Goal: Task Accomplishment & Management: Complete application form

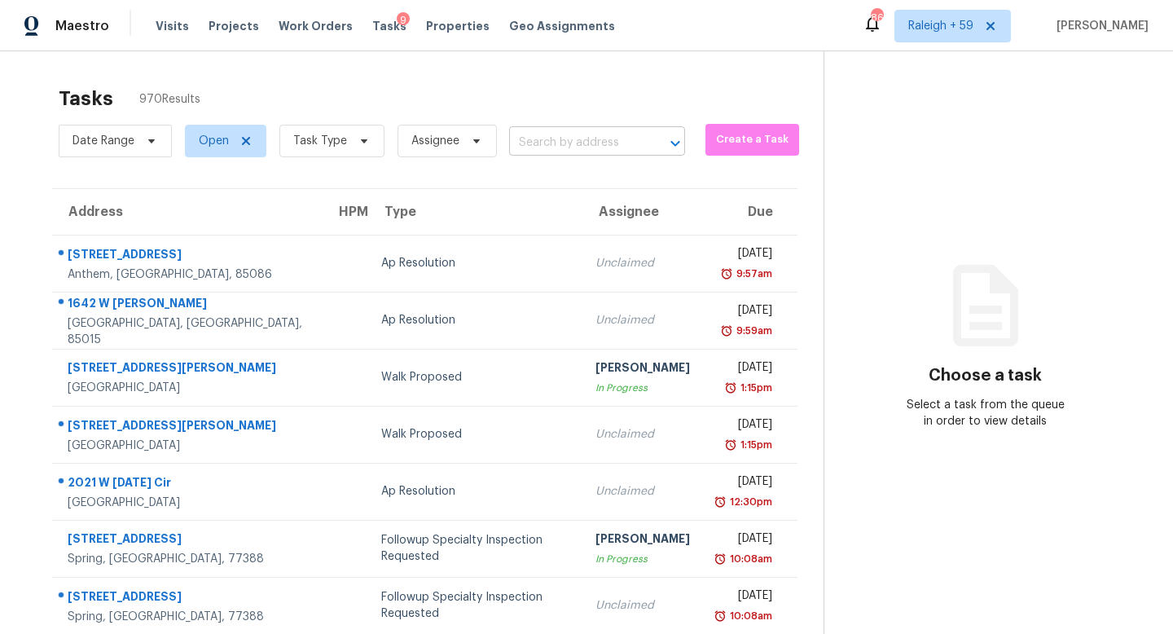
click at [550, 146] on input "text" at bounding box center [574, 142] width 130 height 25
paste input "[STREET_ADDRESS]"
type input "[STREET_ADDRESS]"
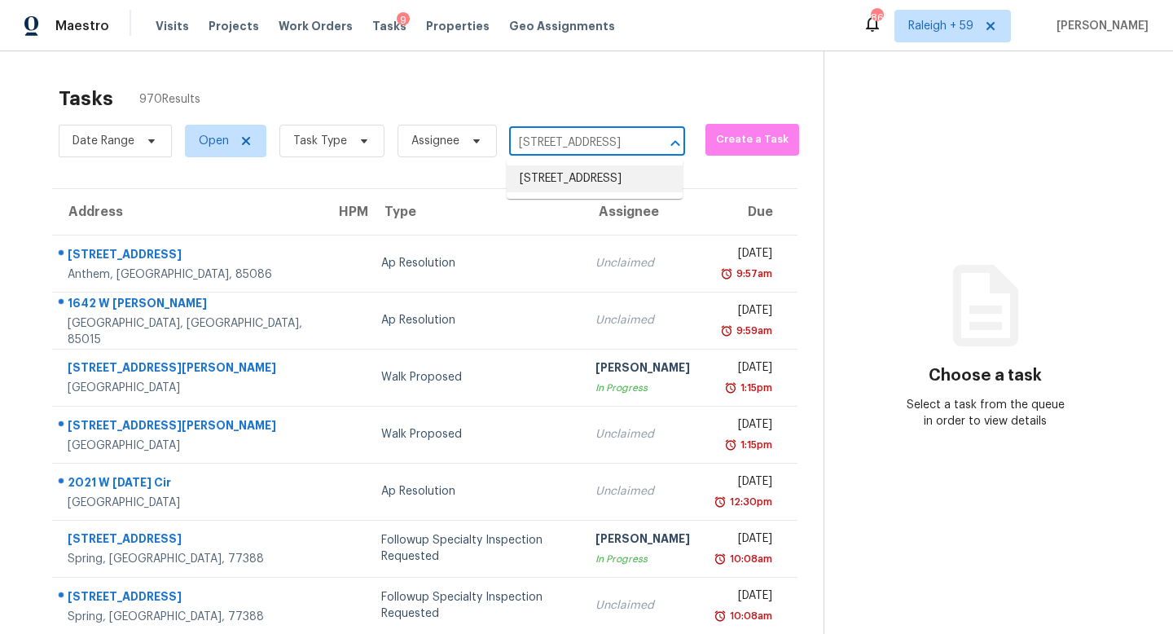
click at [551, 192] on li "[STREET_ADDRESS]" at bounding box center [595, 178] width 176 height 27
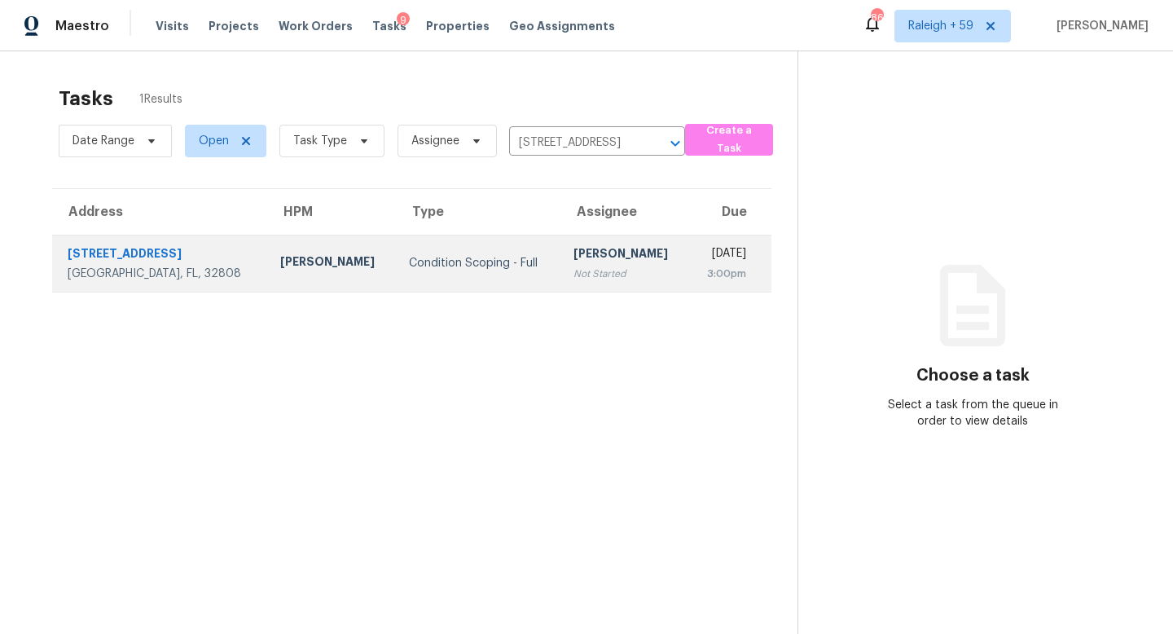
click at [573, 259] on div "[PERSON_NAME]" at bounding box center [624, 255] width 103 height 20
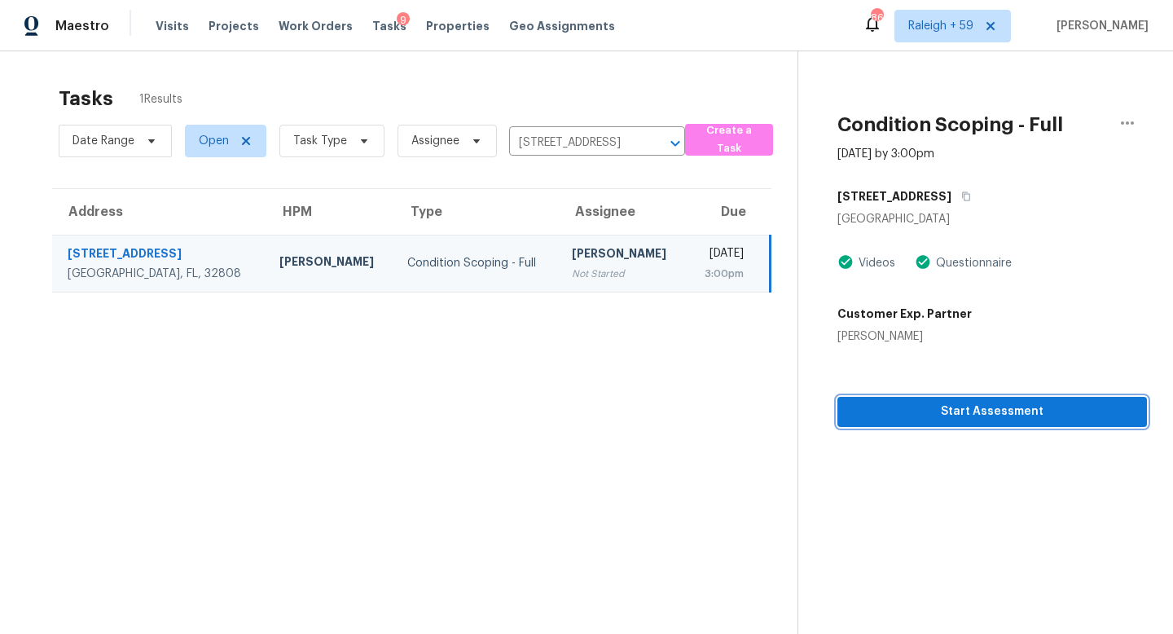
click at [918, 415] on span "Start Assessment" at bounding box center [991, 412] width 283 height 20
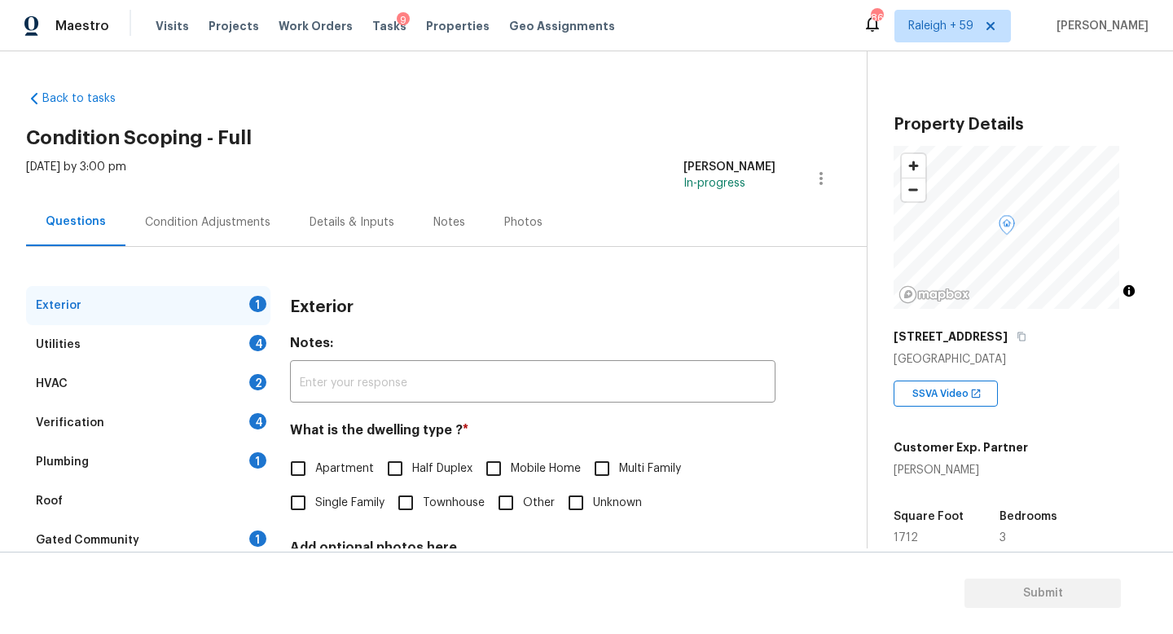
click at [352, 514] on label "Single Family" at bounding box center [332, 503] width 103 height 34
click at [315, 514] on input "Single Family" at bounding box center [298, 503] width 34 height 34
checkbox input "true"
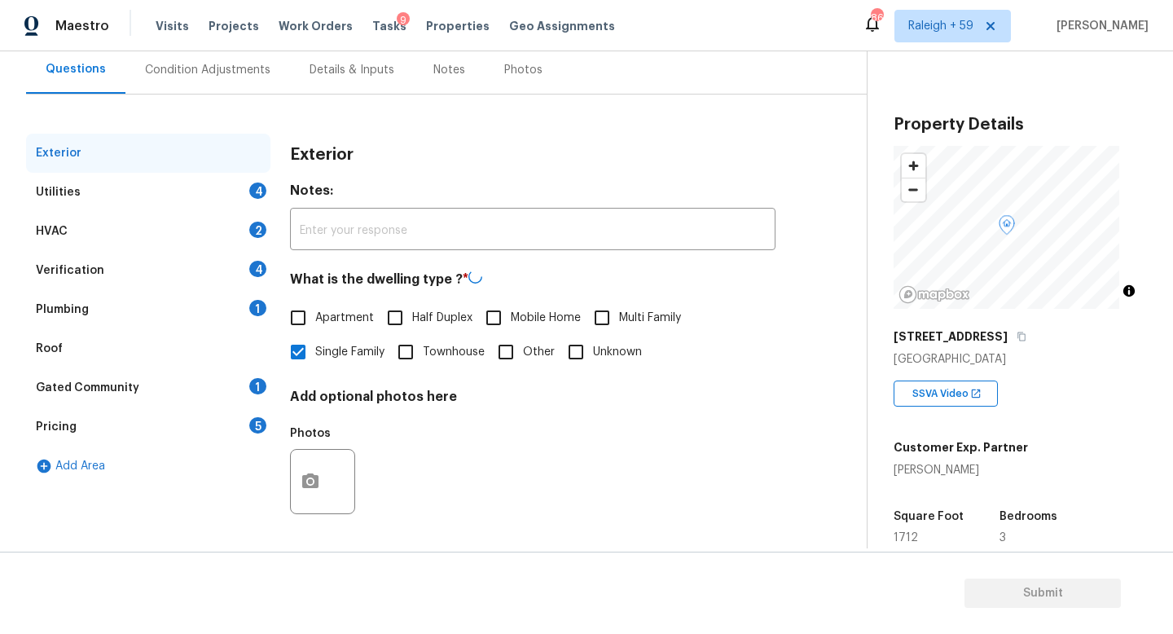
scroll to position [163, 0]
click at [239, 266] on div "Verification 4" at bounding box center [148, 272] width 244 height 39
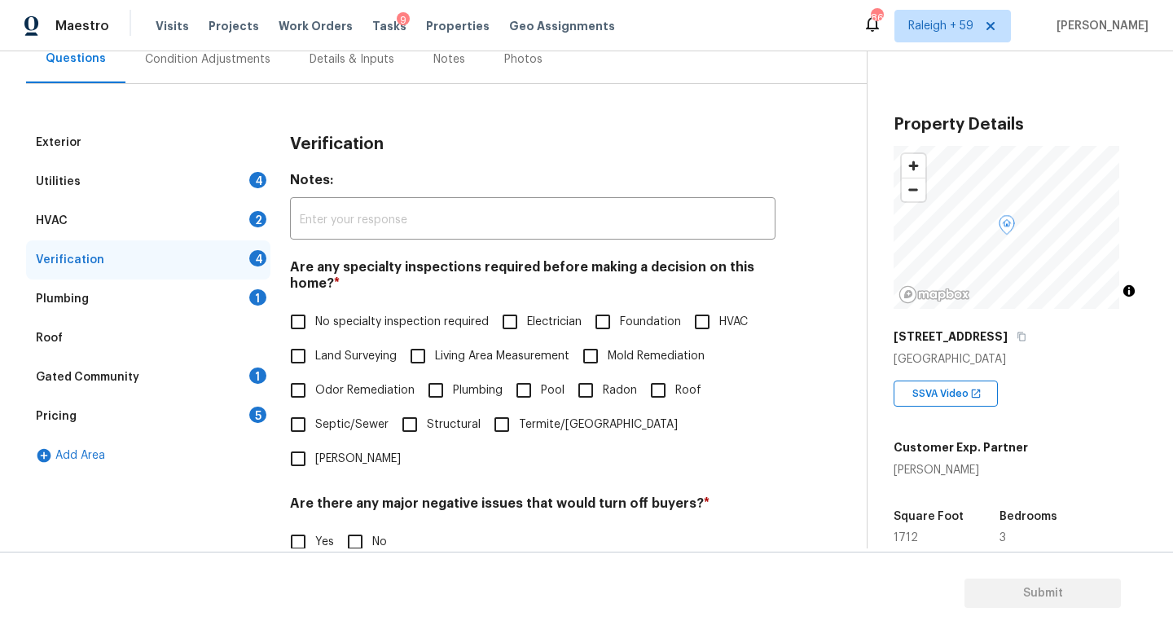
click at [354, 323] on span "No specialty inspection required" at bounding box center [402, 322] width 174 height 17
click at [315, 323] on input "No specialty inspection required" at bounding box center [298, 322] width 34 height 34
checkbox input "true"
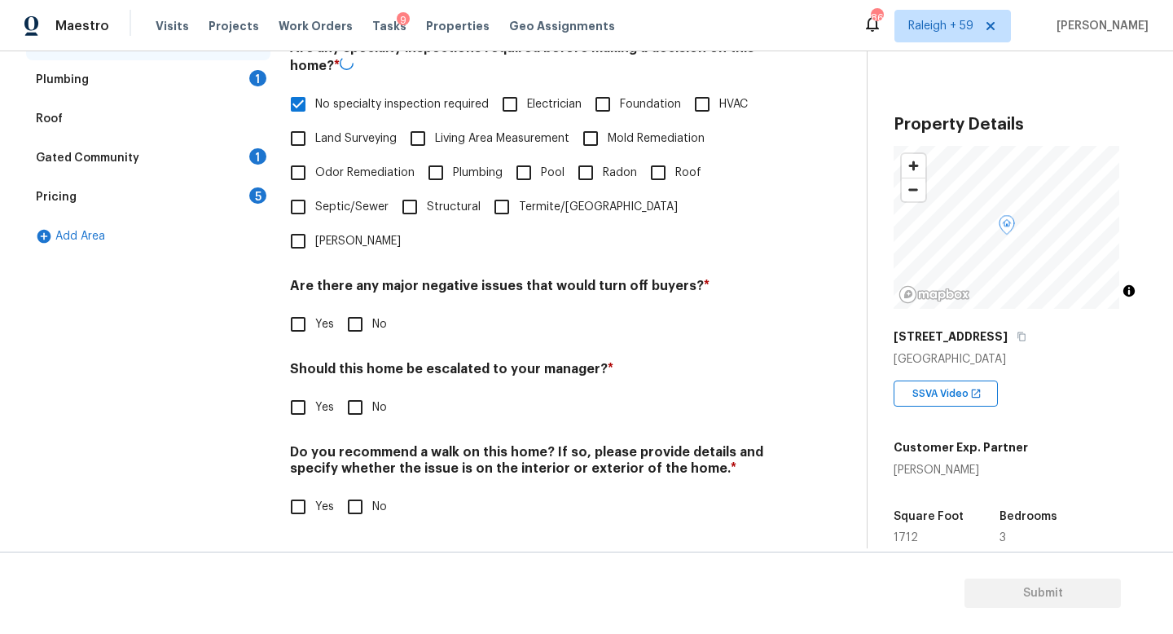
scroll to position [393, 0]
click at [360, 326] on input "No" at bounding box center [355, 324] width 34 height 34
checkbox input "true"
click at [321, 390] on label "Yes" at bounding box center [307, 407] width 53 height 34
click at [315, 390] on input "Yes" at bounding box center [298, 407] width 34 height 34
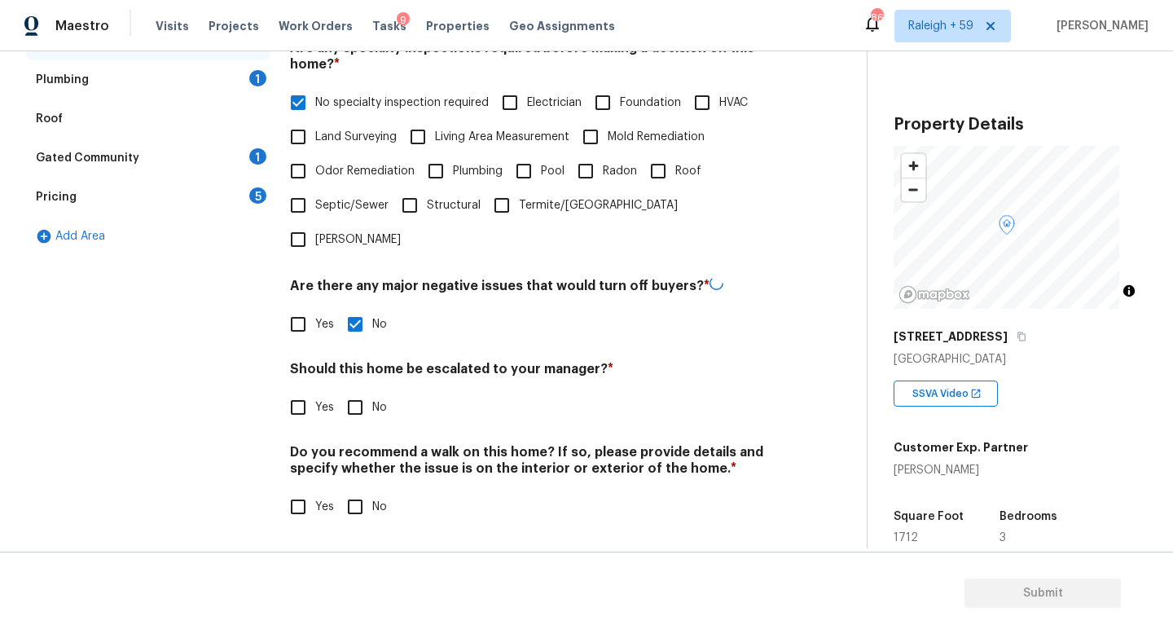
checkbox input "true"
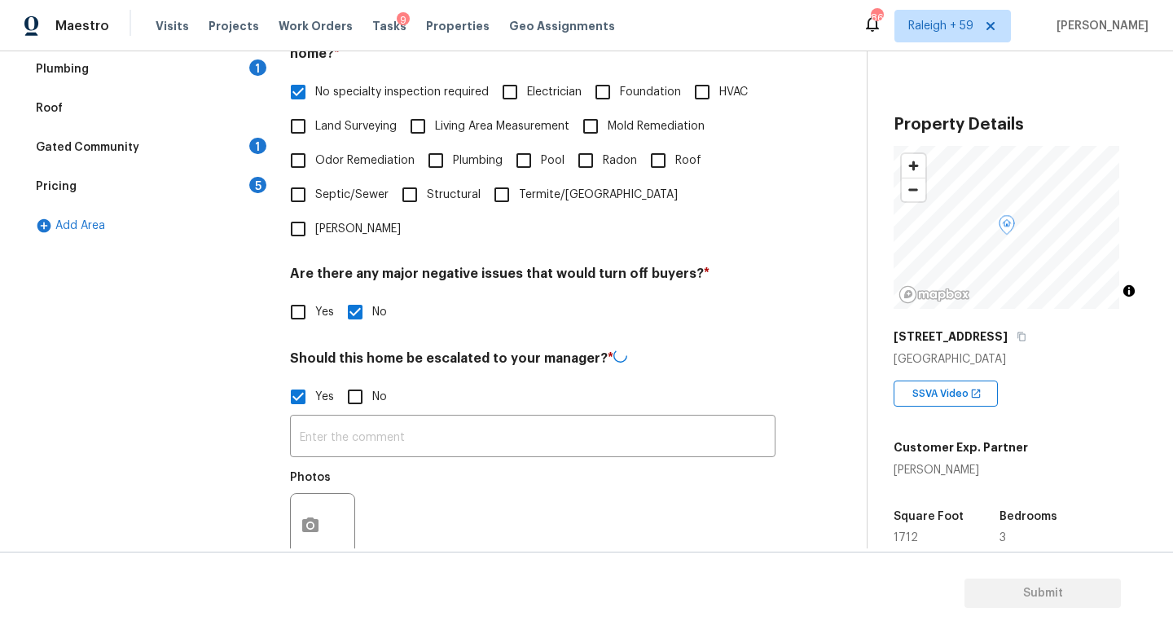
click at [374, 470] on div "Photos" at bounding box center [533, 515] width 486 height 106
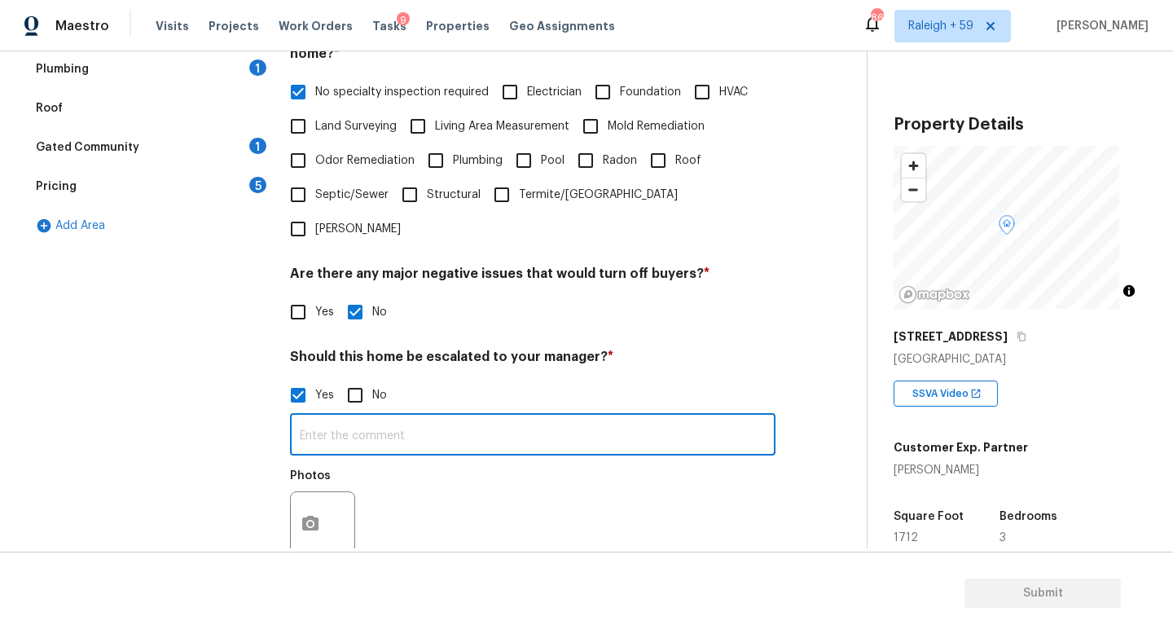
click at [382, 446] on input "text" at bounding box center [533, 436] width 486 height 38
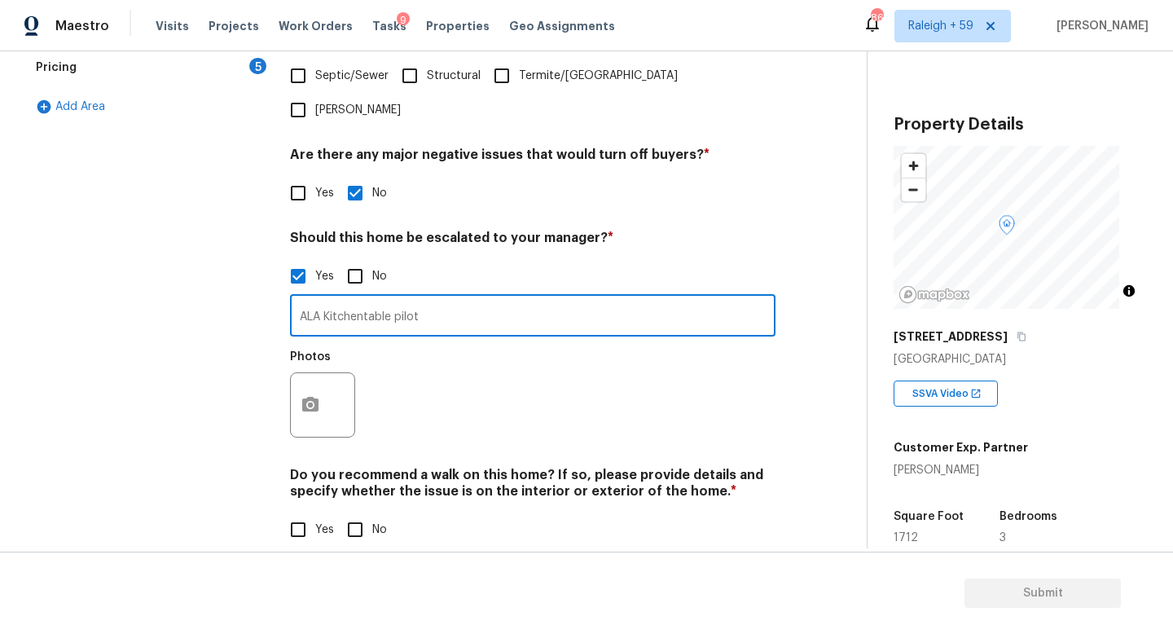
scroll to position [547, 0]
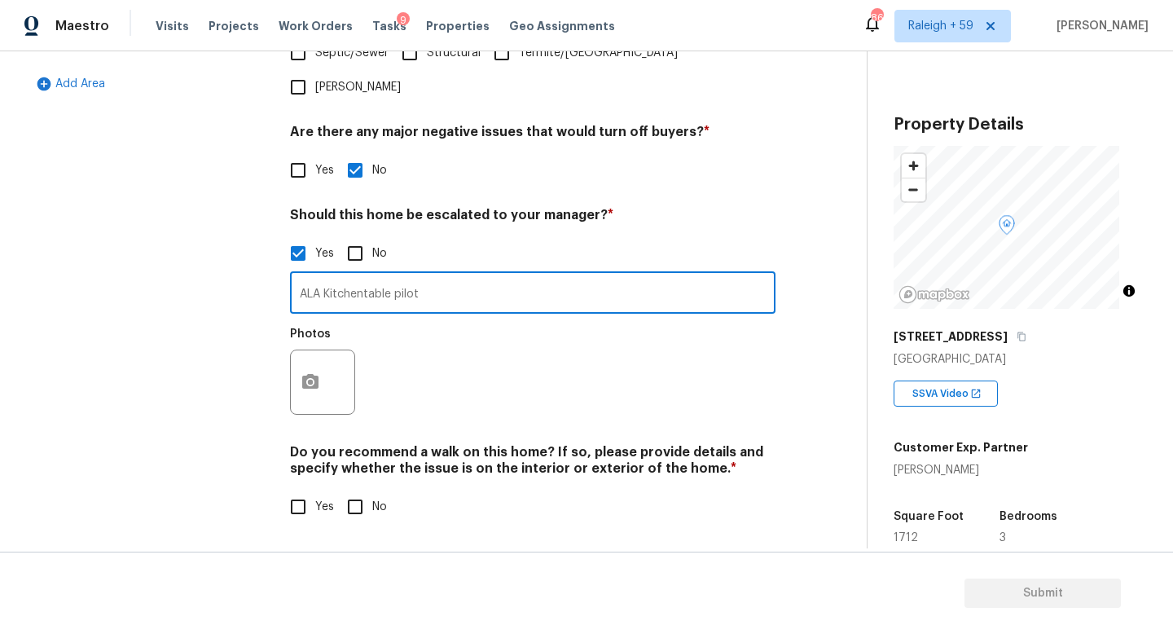
type input "ALA Kitchentable pilot"
click at [290, 371] on div at bounding box center [322, 381] width 65 height 65
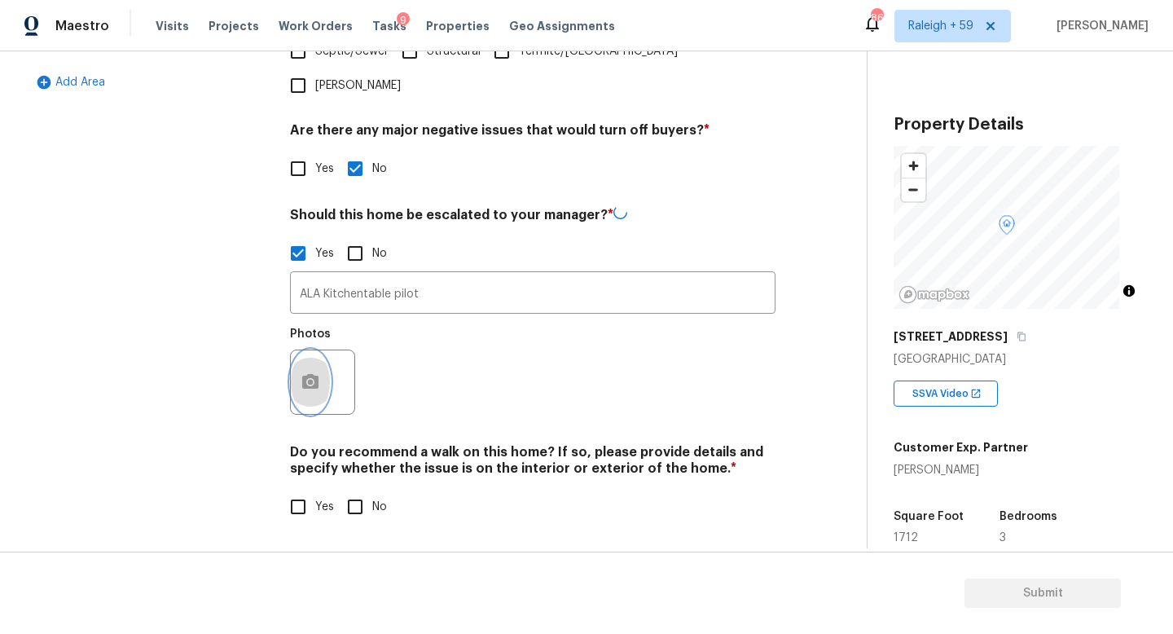
click at [319, 372] on icon "button" at bounding box center [311, 382] width 20 height 20
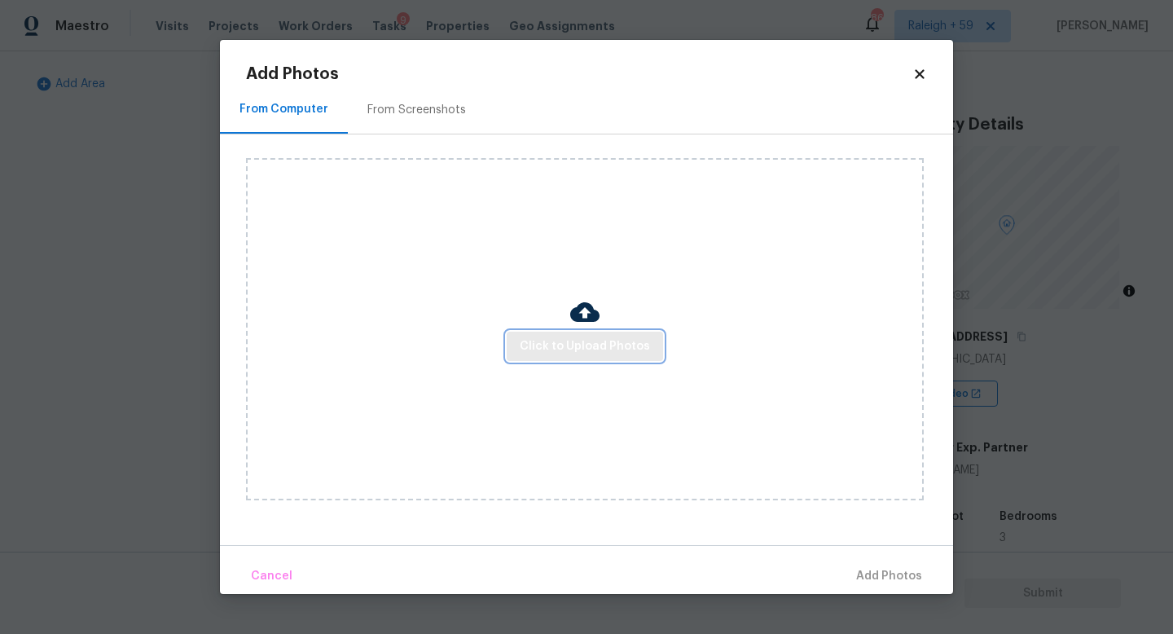
click at [578, 335] on button "Click to Upload Photos" at bounding box center [585, 347] width 156 height 30
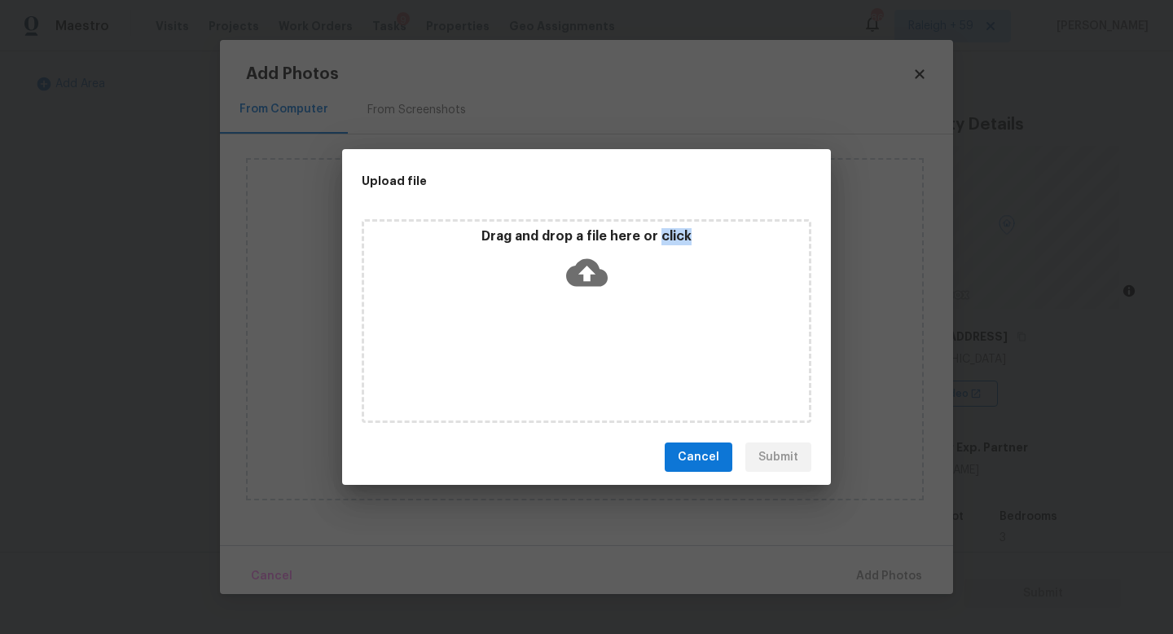
click at [578, 335] on div "Drag and drop a file here or click" at bounding box center [587, 321] width 450 height 204
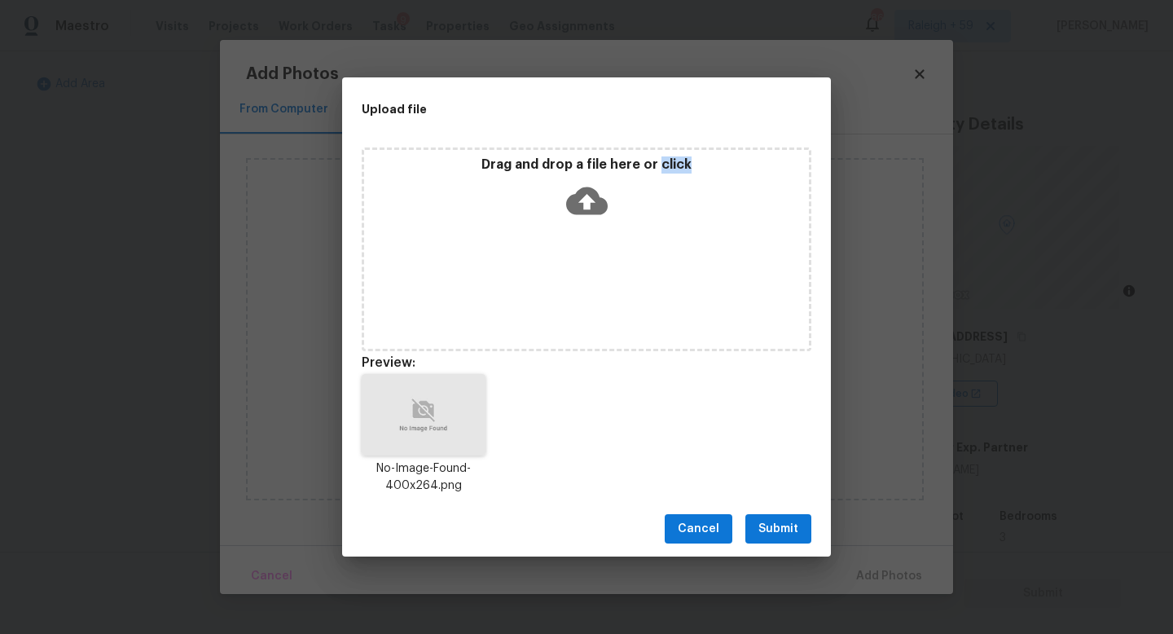
click at [781, 532] on span "Submit" at bounding box center [778, 529] width 40 height 20
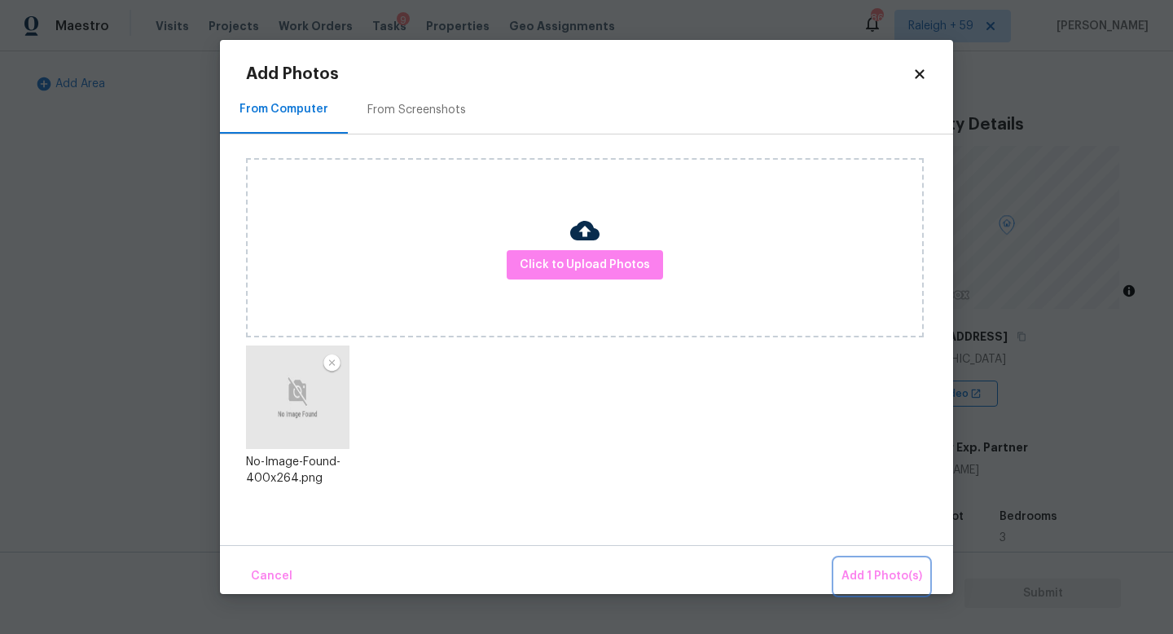
click at [872, 566] on span "Add 1 Photo(s)" at bounding box center [882, 576] width 81 height 20
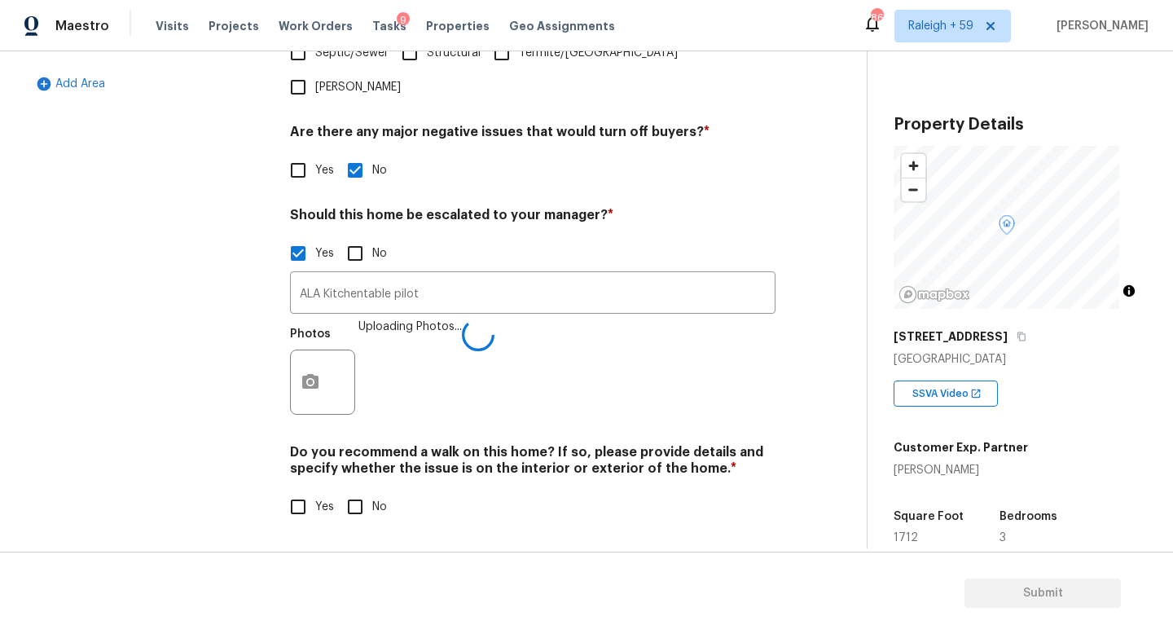
click at [377, 499] on span "No" at bounding box center [379, 507] width 15 height 17
click at [372, 490] on input "No" at bounding box center [355, 507] width 34 height 34
checkbox input "true"
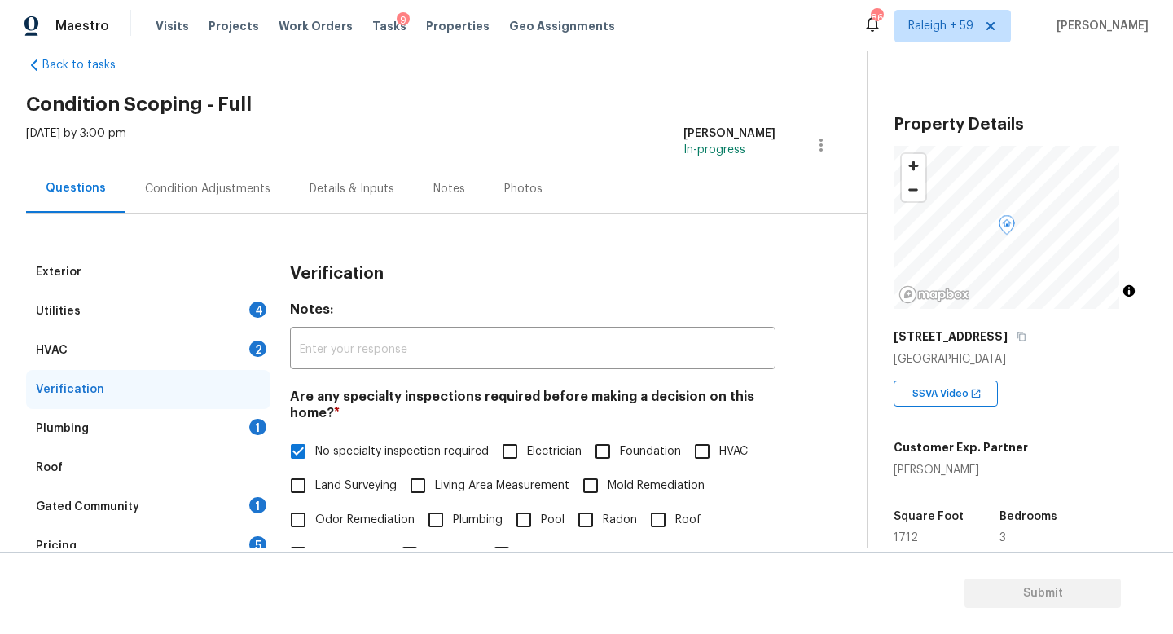
scroll to position [0, 0]
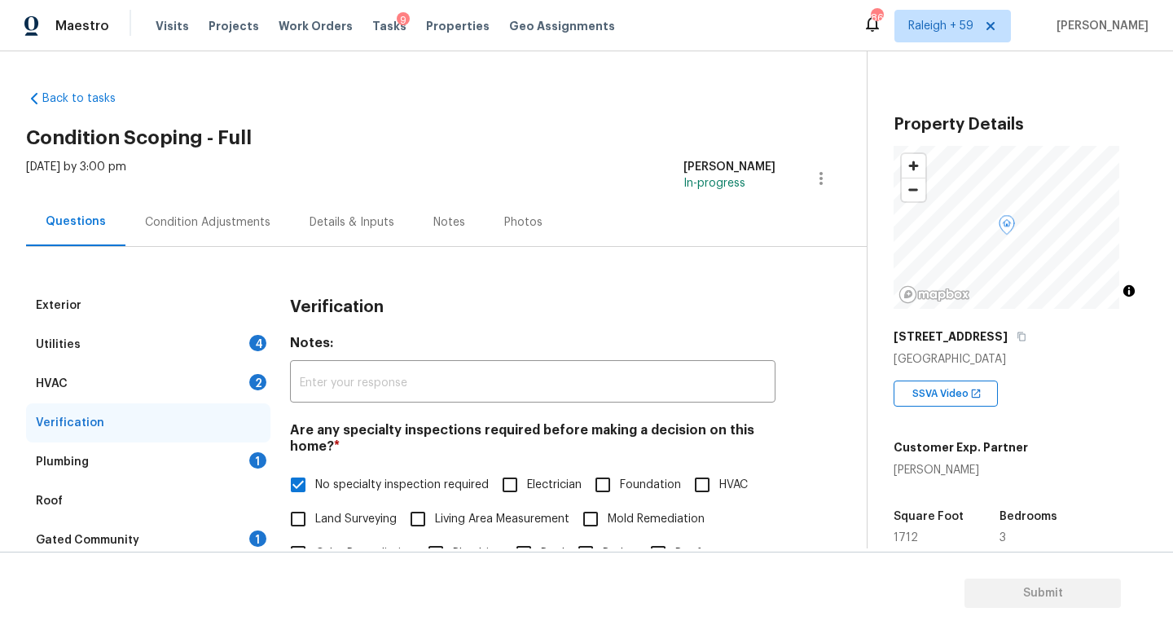
click at [227, 455] on div "Plumbing 1" at bounding box center [148, 461] width 244 height 39
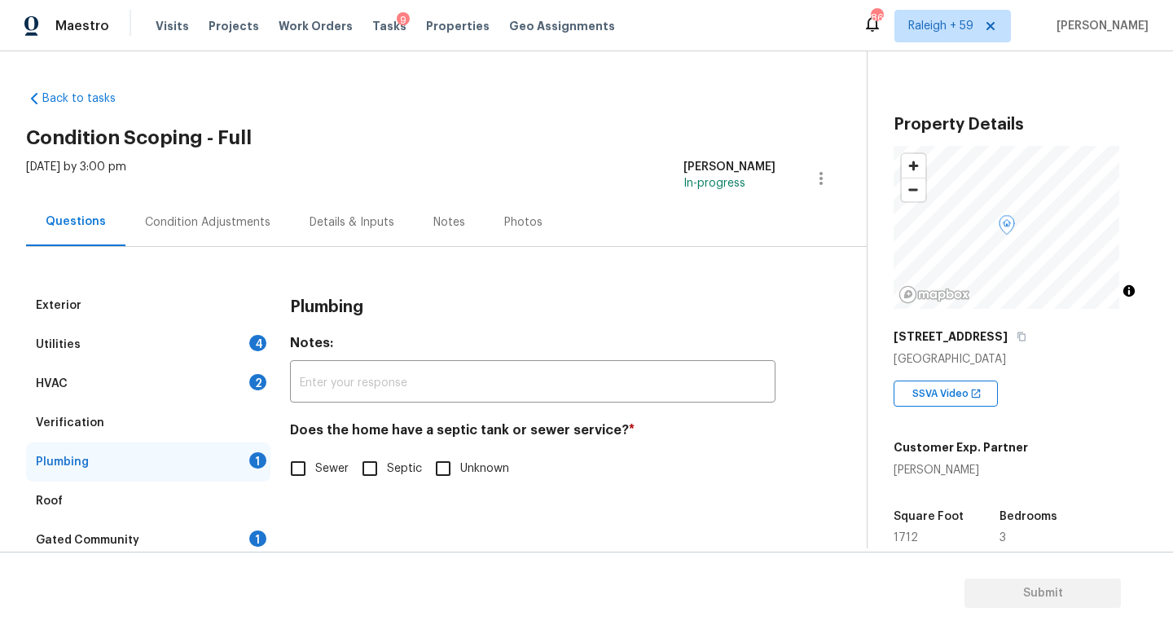
click at [323, 463] on span "Sewer" at bounding box center [331, 468] width 33 height 17
click at [315, 463] on input "Sewer" at bounding box center [298, 468] width 34 height 34
checkbox input "true"
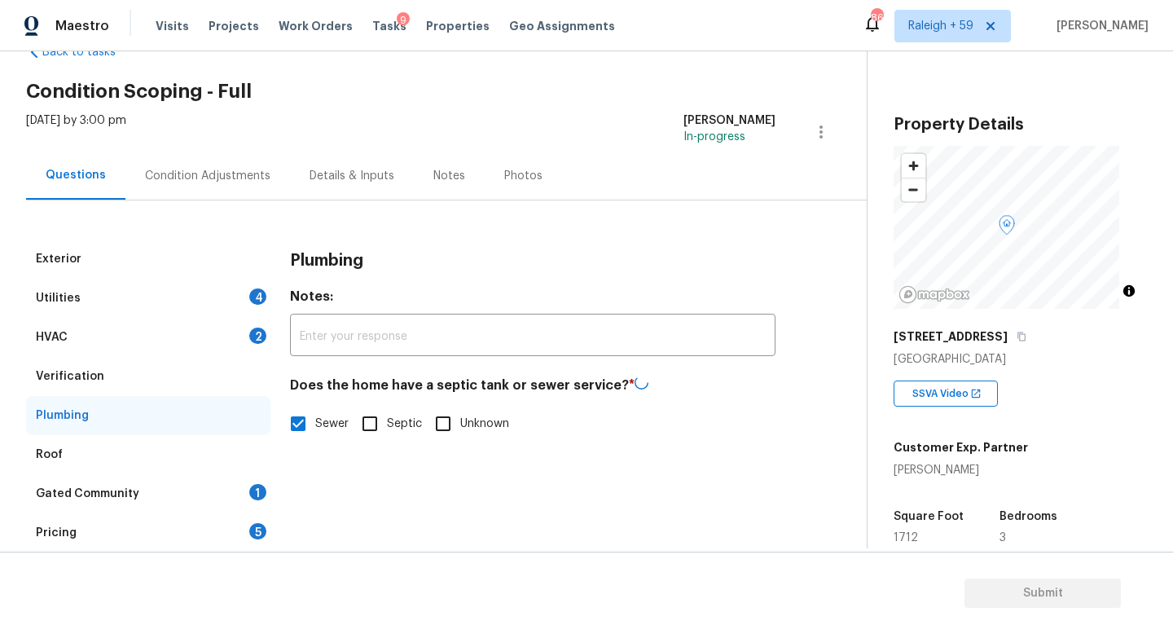
scroll to position [107, 0]
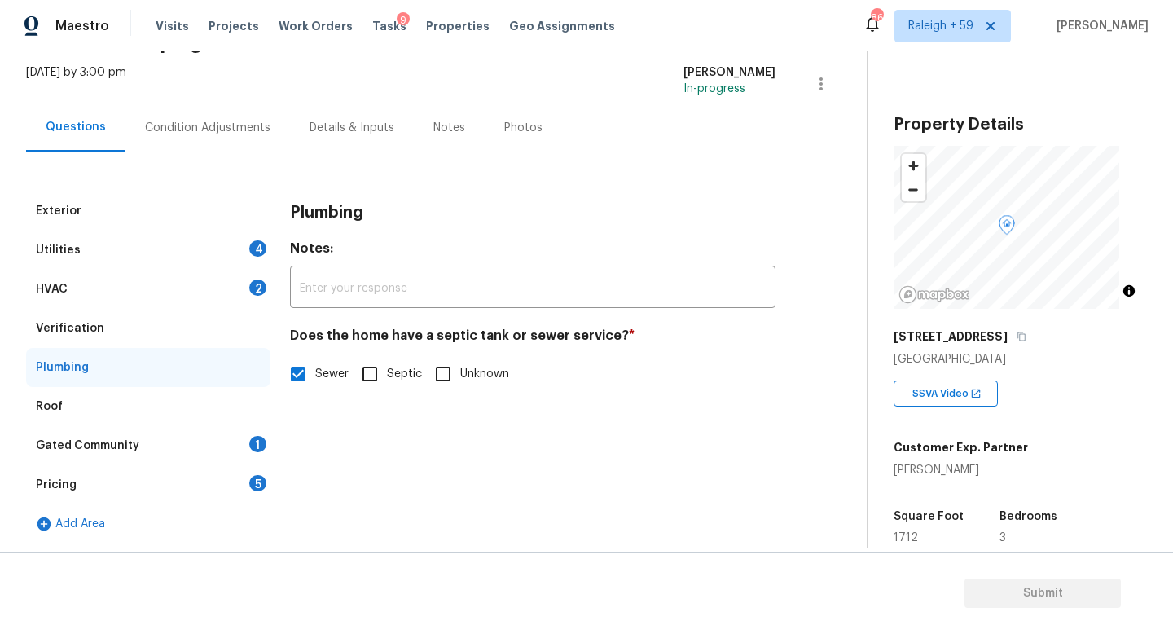
click at [244, 428] on div "Gated Community 1" at bounding box center [148, 445] width 244 height 39
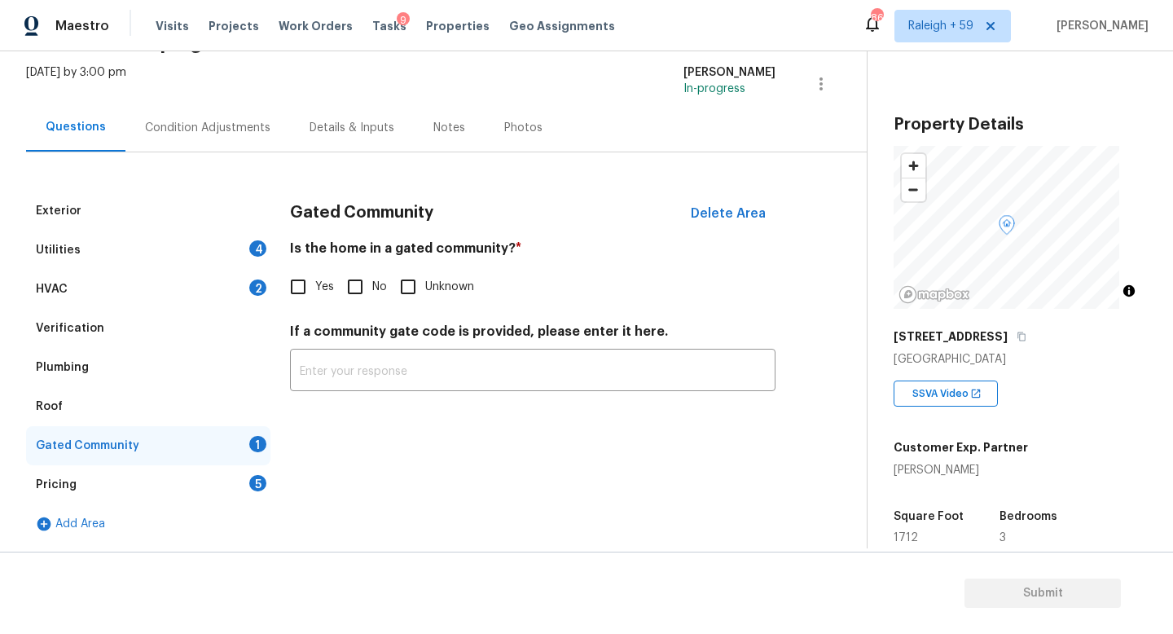
click at [358, 279] on input "No" at bounding box center [355, 287] width 34 height 34
checkbox input "true"
click at [257, 475] on div "5" at bounding box center [257, 483] width 17 height 16
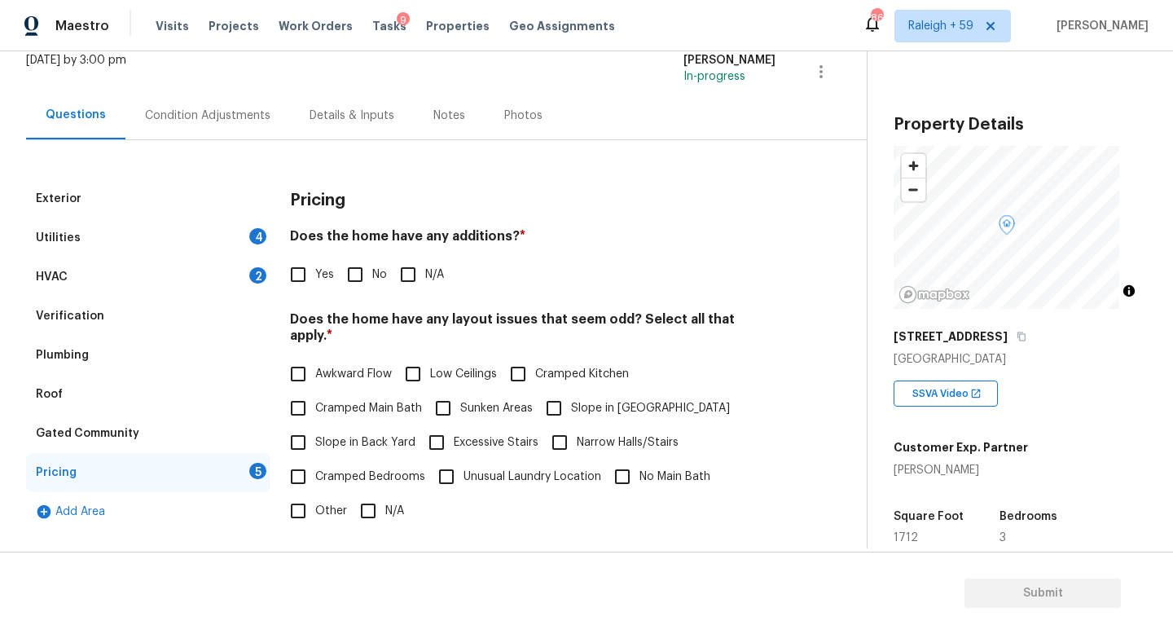
click at [372, 281] on span "No" at bounding box center [379, 274] width 15 height 17
click at [372, 281] on input "No" at bounding box center [355, 274] width 34 height 34
checkbox input "true"
click at [367, 499] on input "N/A" at bounding box center [368, 511] width 34 height 34
checkbox input "true"
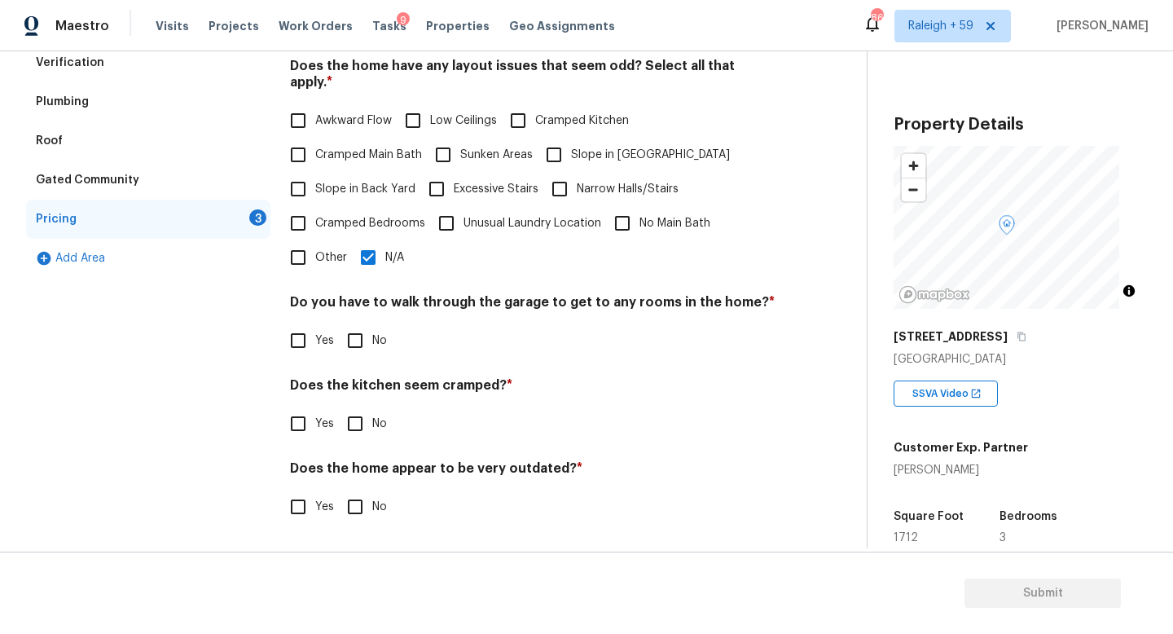
scroll to position [372, 0]
click at [372, 415] on span "No" at bounding box center [379, 423] width 15 height 17
click at [371, 410] on input "No" at bounding box center [355, 423] width 34 height 34
checkbox input "true"
click at [371, 327] on input "No" at bounding box center [355, 339] width 34 height 34
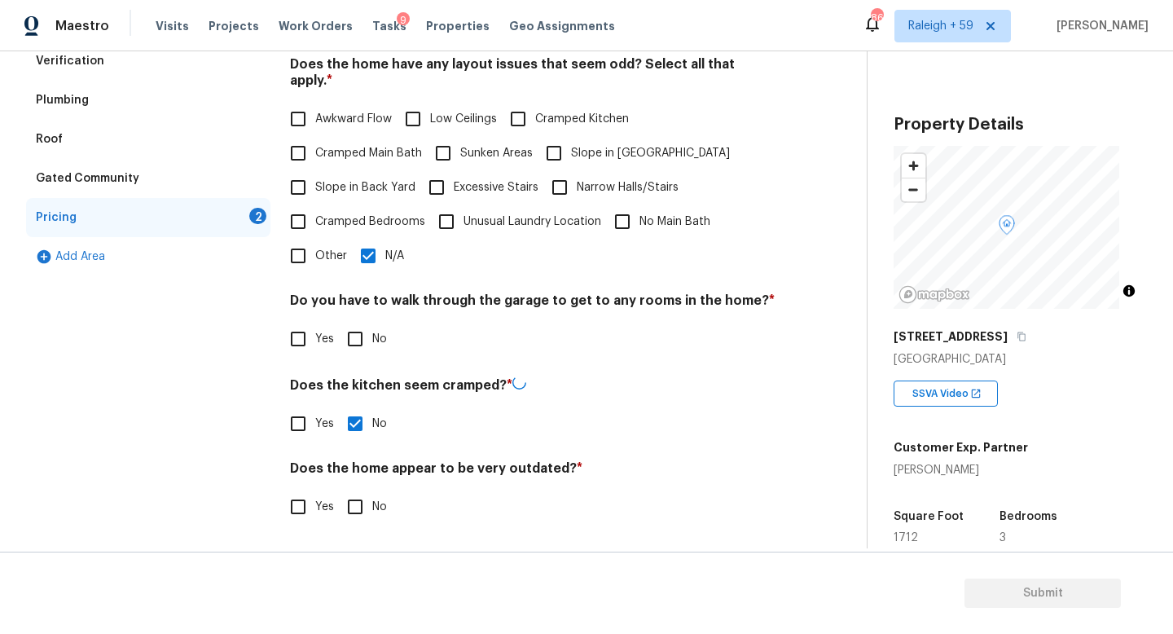
checkbox input "true"
click at [363, 504] on input "No" at bounding box center [355, 507] width 34 height 34
checkbox input "true"
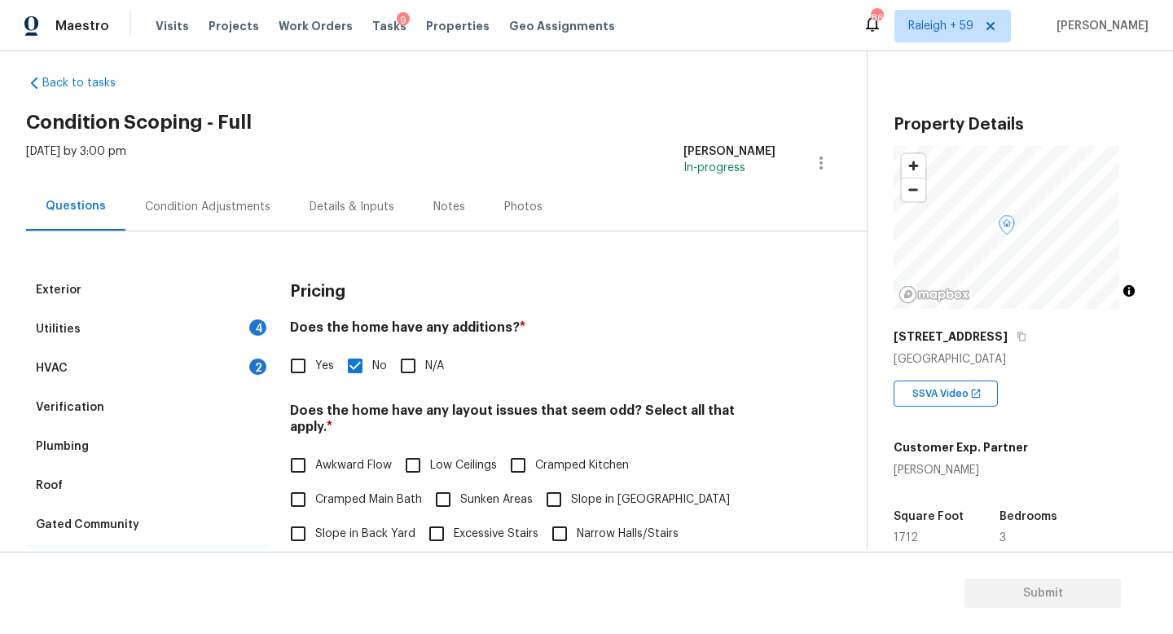
scroll to position [0, 0]
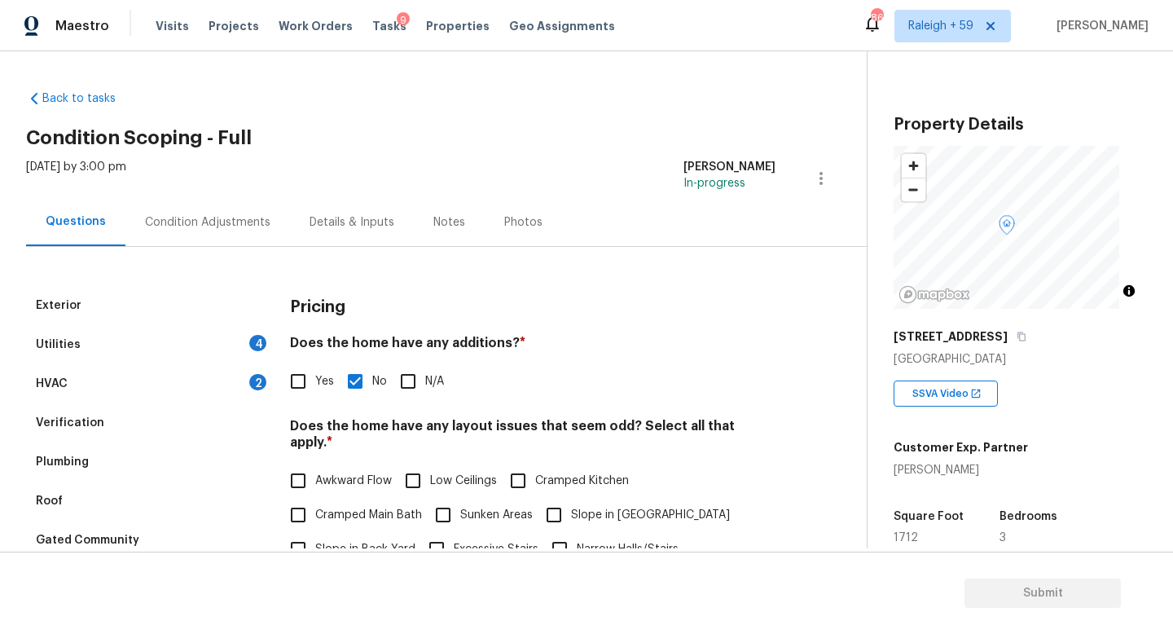
click at [203, 390] on div "HVAC 2" at bounding box center [148, 383] width 244 height 39
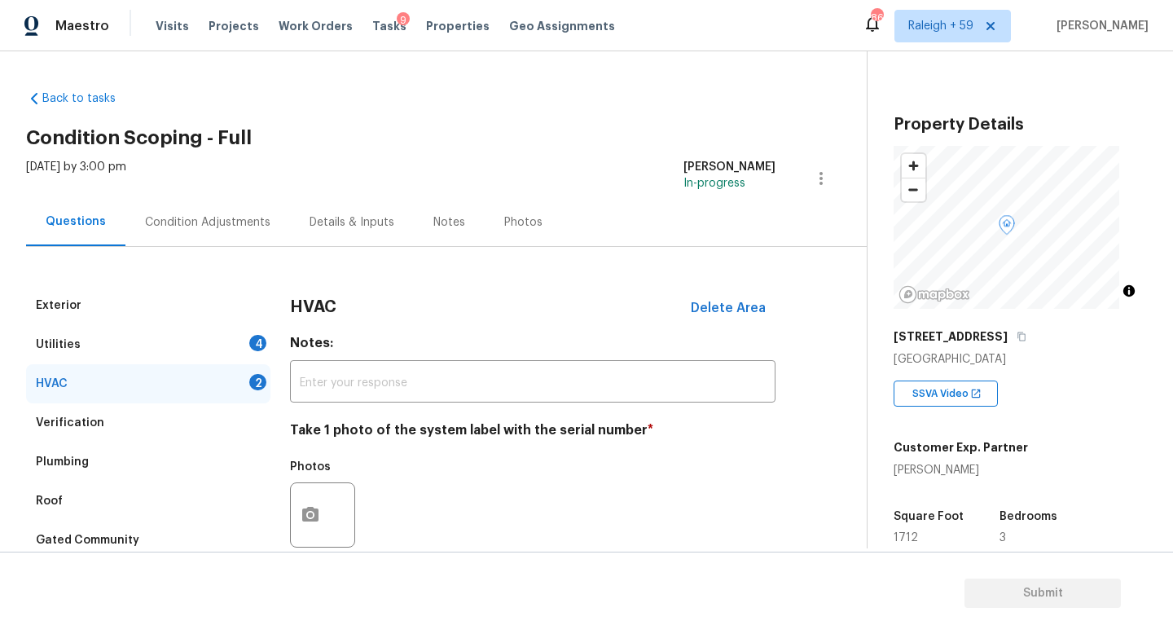
click at [230, 351] on div "Utilities 4" at bounding box center [148, 344] width 244 height 39
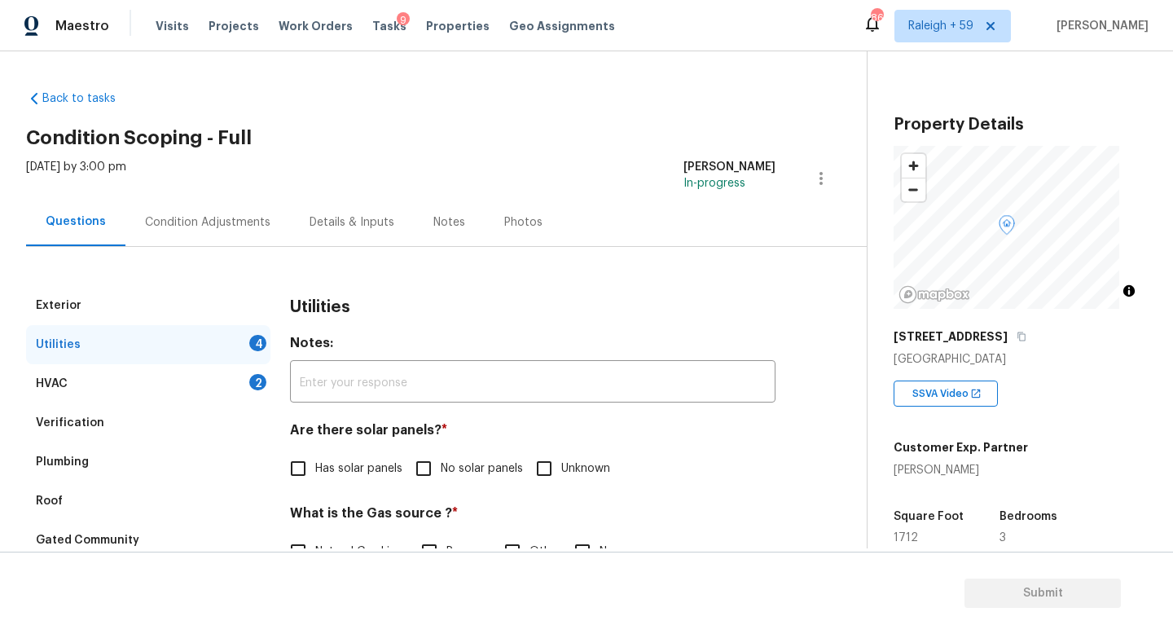
click at [459, 459] on label "No solar panels" at bounding box center [464, 468] width 116 height 34
click at [441, 459] on input "No solar panels" at bounding box center [423, 468] width 34 height 34
checkbox input "true"
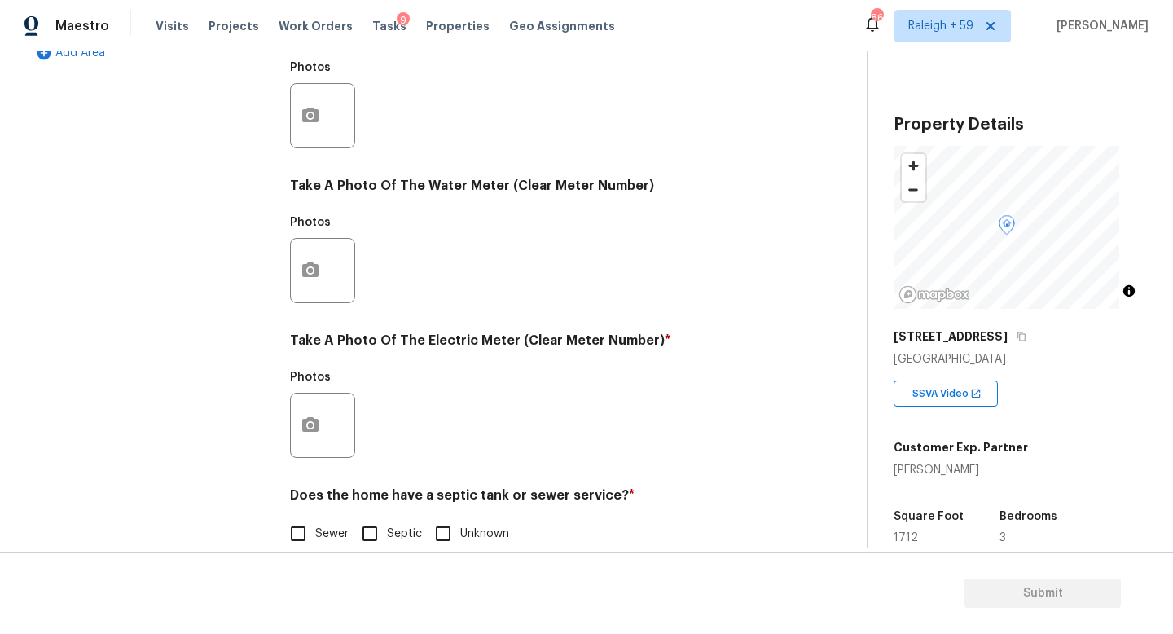
scroll to position [604, 0]
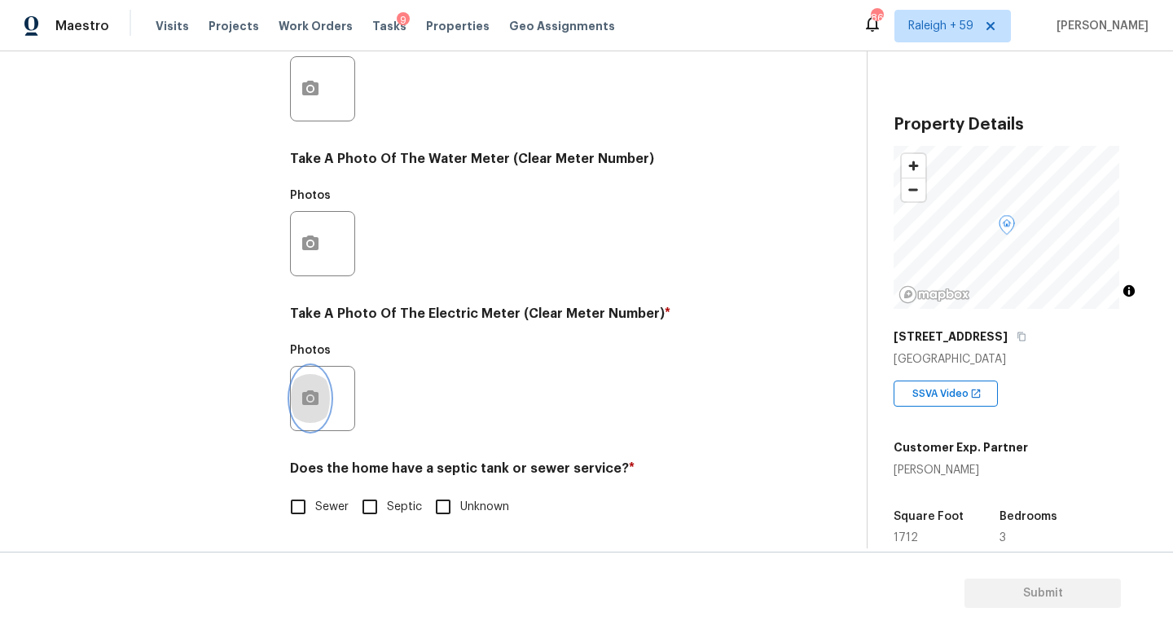
click at [322, 367] on button "button" at bounding box center [310, 399] width 39 height 64
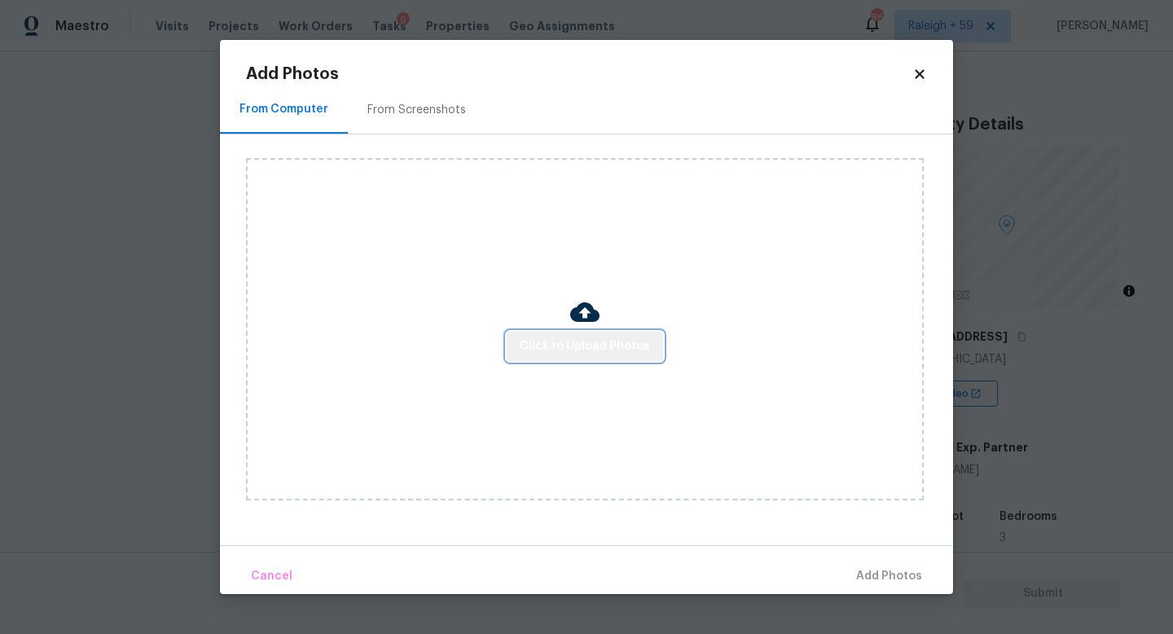
click at [611, 334] on button "Click to Upload Photos" at bounding box center [585, 347] width 156 height 30
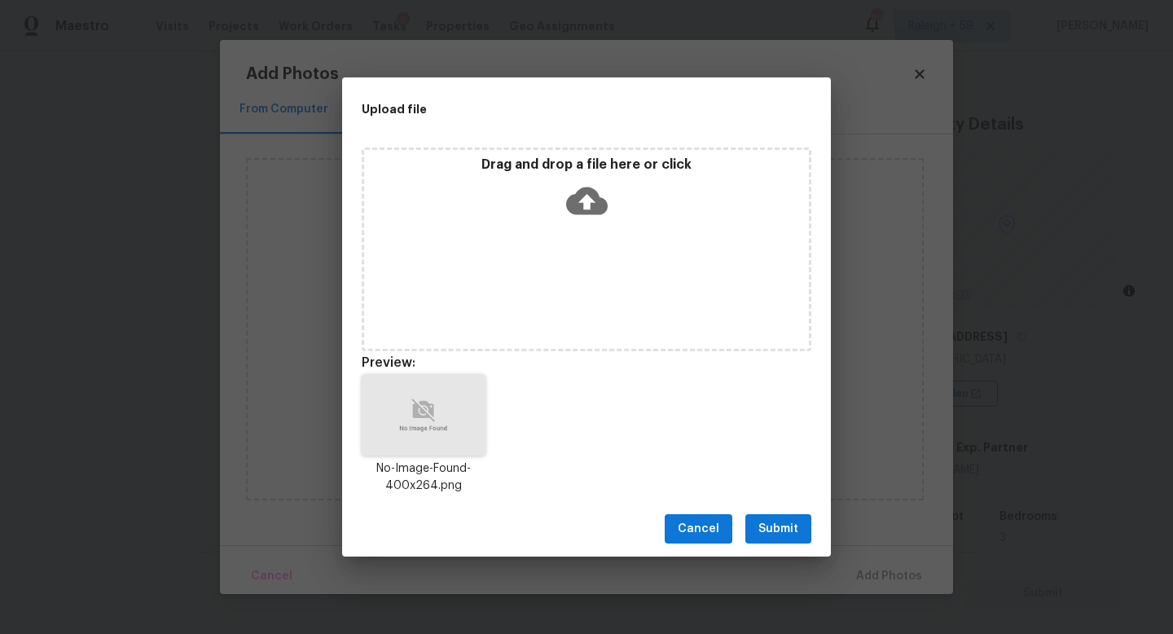
click at [794, 528] on span "Submit" at bounding box center [778, 529] width 40 height 20
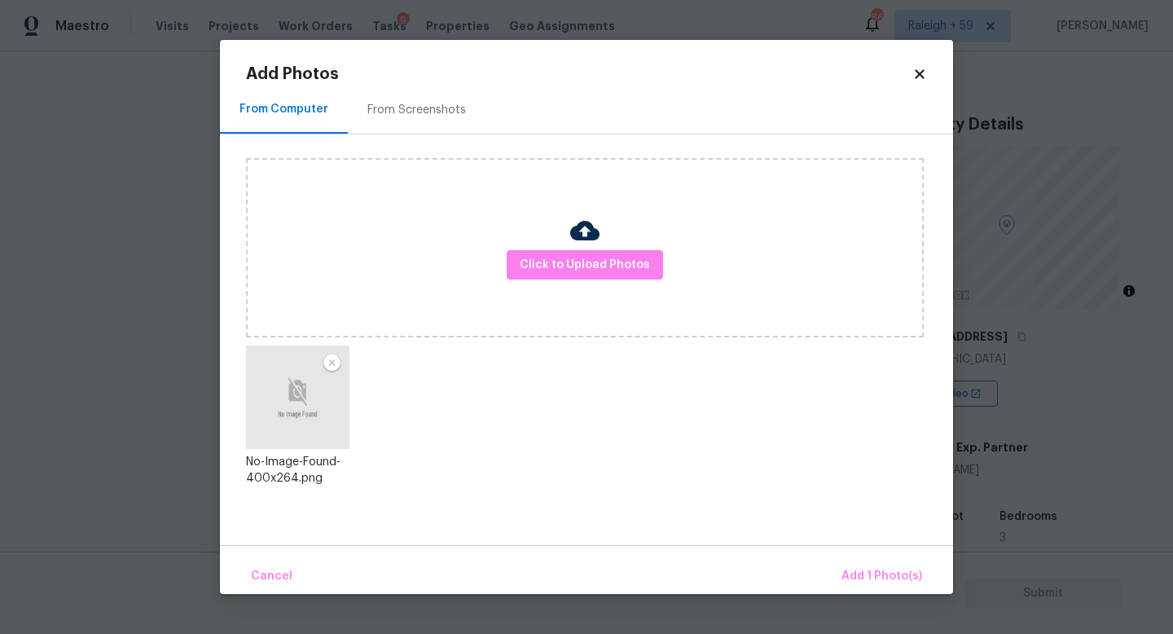
click at [868, 557] on div "Cancel Add 1 Photo(s)" at bounding box center [586, 569] width 733 height 49
click at [865, 564] on button "Add 1 Photo(s)" at bounding box center [882, 576] width 94 height 35
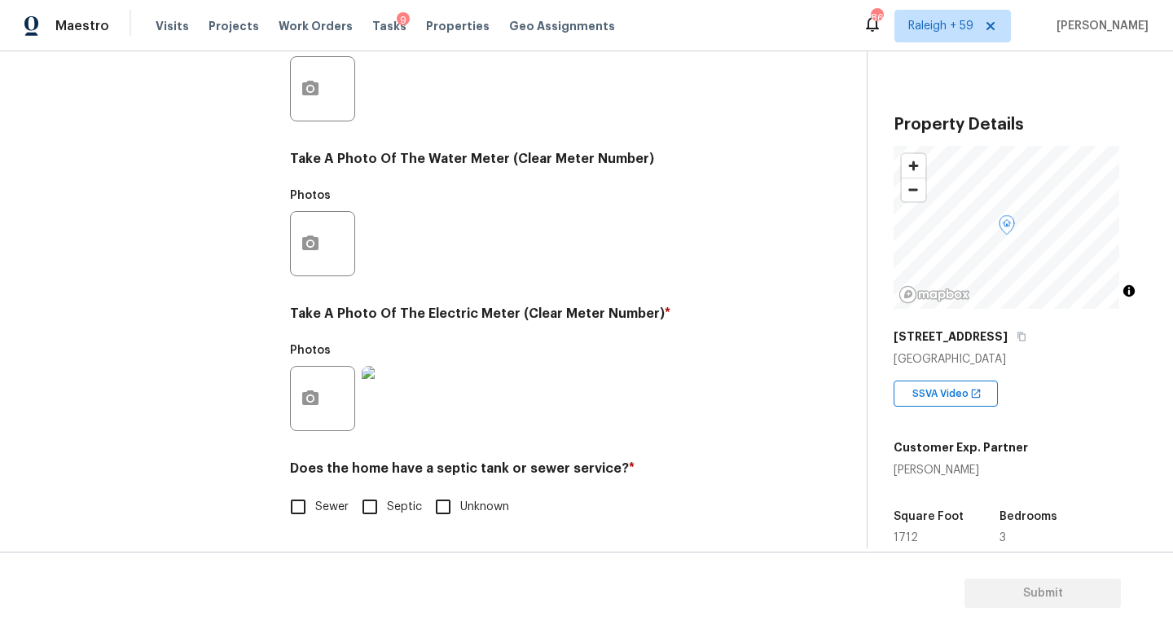
click at [342, 507] on label "Sewer" at bounding box center [315, 507] width 68 height 34
click at [315, 507] on input "Sewer" at bounding box center [298, 507] width 34 height 34
checkbox input "true"
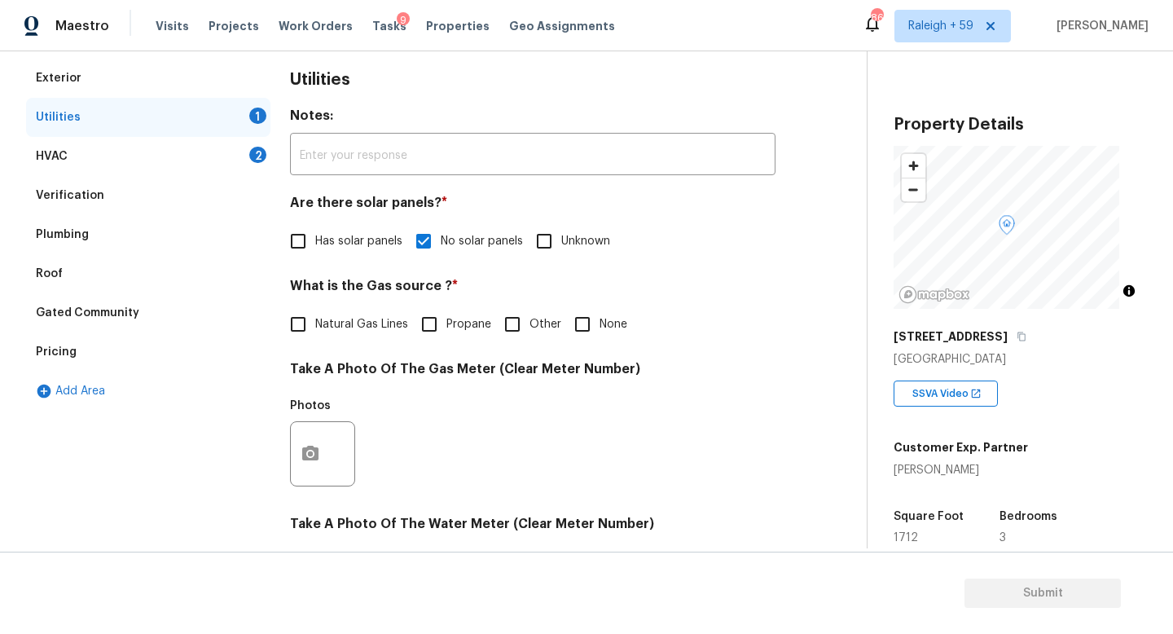
scroll to position [333, 0]
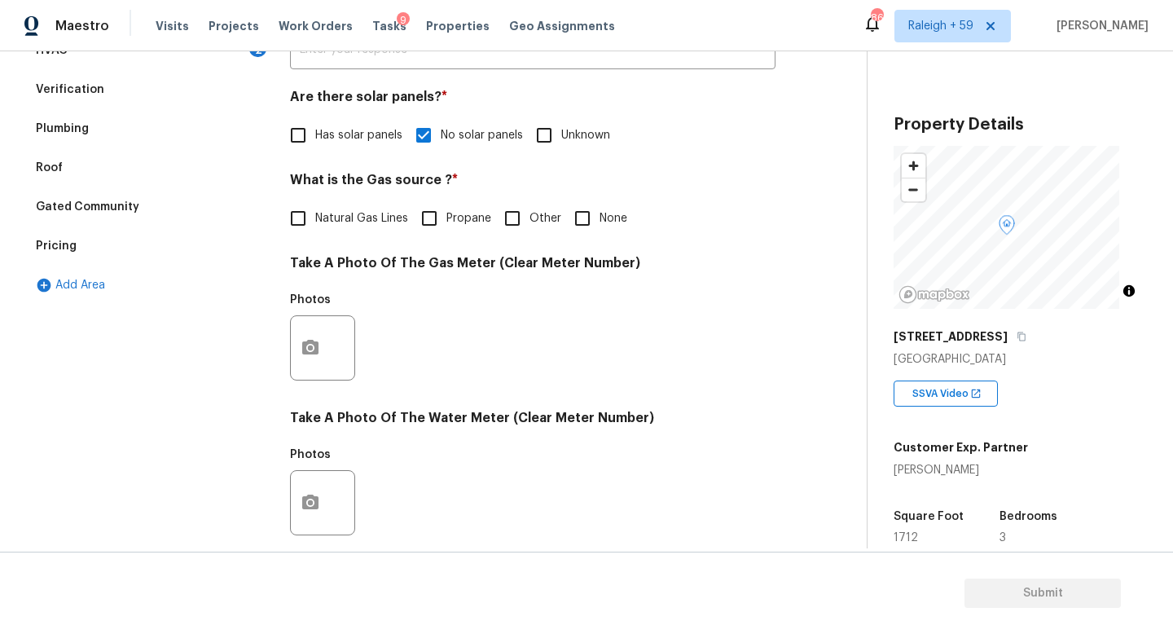
click at [335, 219] on span "Natural Gas Lines" at bounding box center [361, 218] width 93 height 17
click at [315, 219] on input "Natural Gas Lines" at bounding box center [298, 218] width 34 height 34
checkbox input "true"
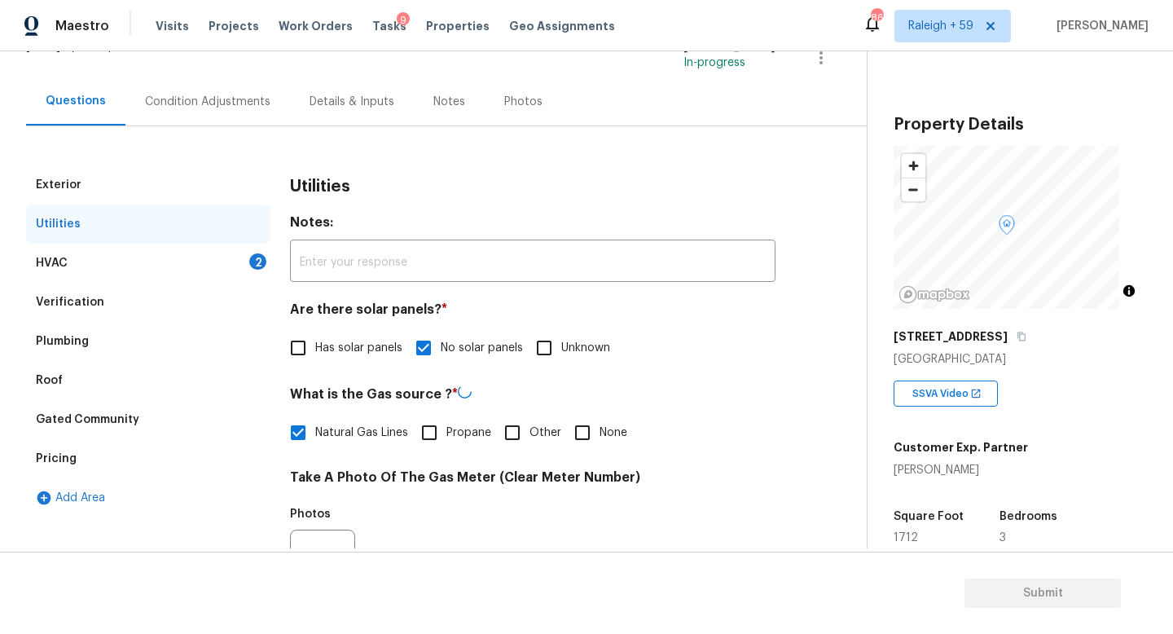
scroll to position [0, 0]
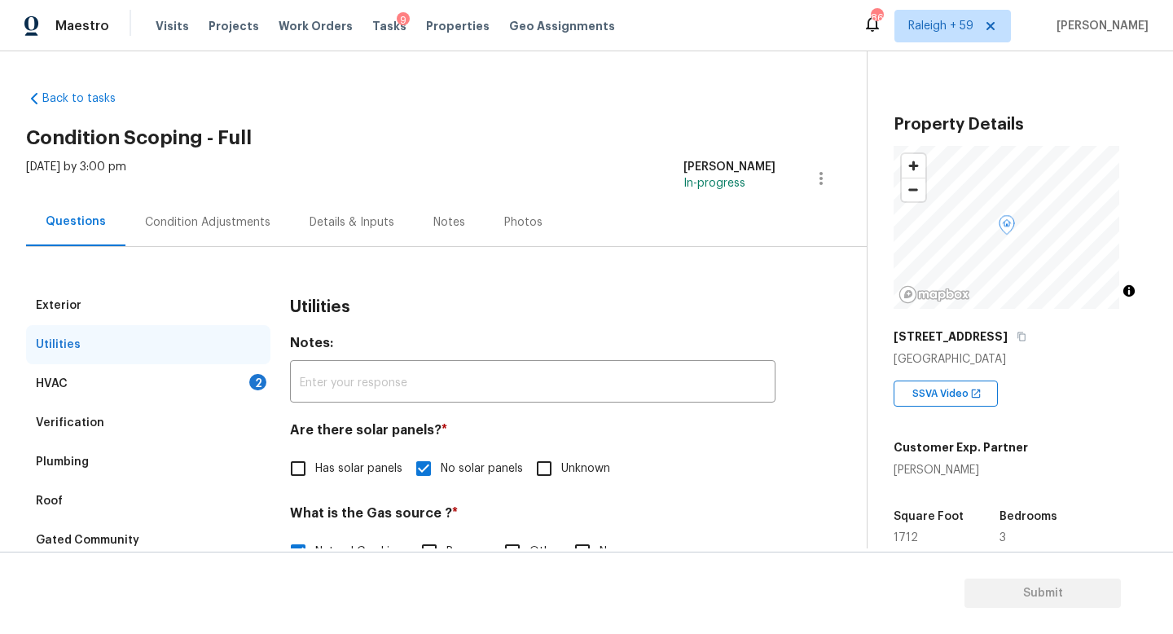
click at [239, 218] on div "Condition Adjustments" at bounding box center [207, 222] width 125 height 16
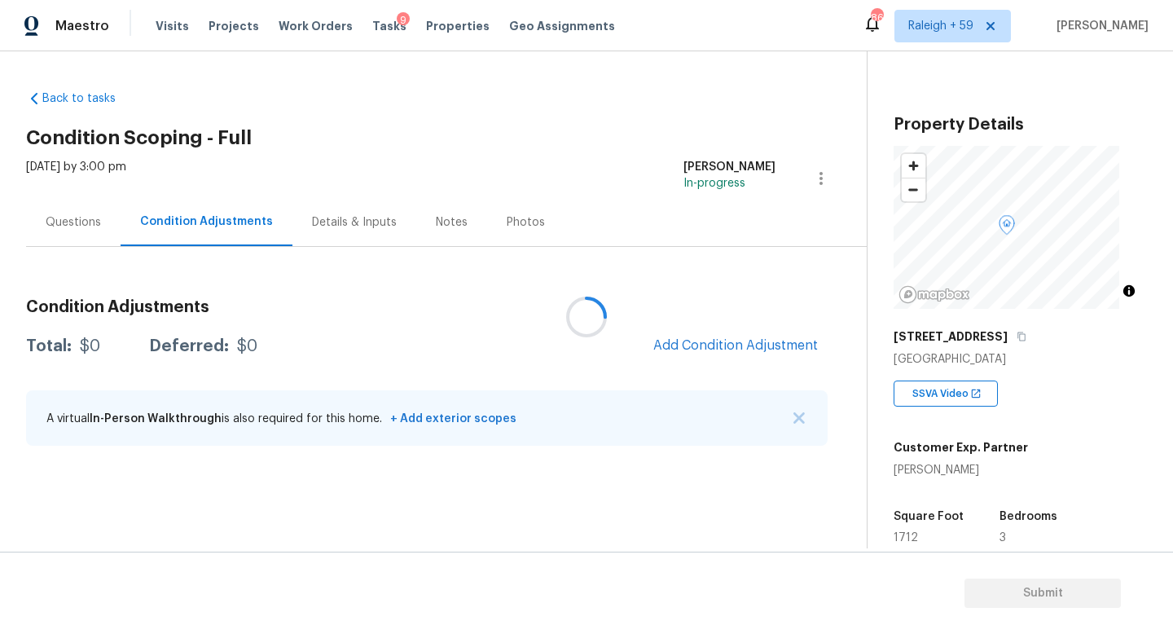
click at [349, 233] on div at bounding box center [586, 317] width 1173 height 634
click at [350, 231] on div "Details & Inputs" at bounding box center [354, 222] width 124 height 48
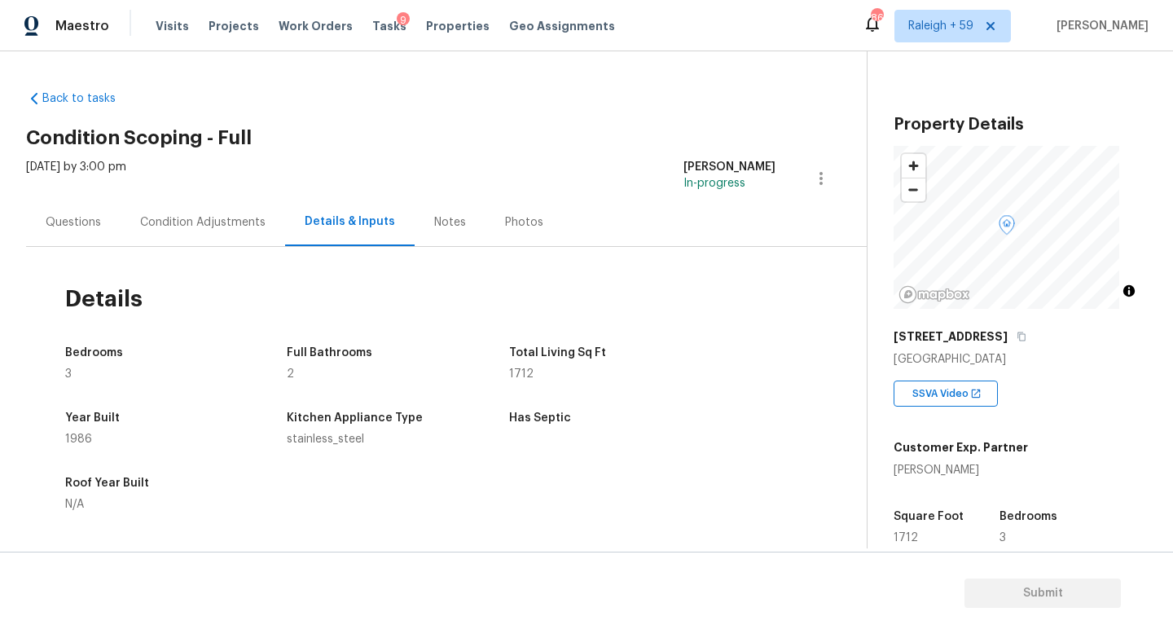
click at [101, 227] on div "Questions" at bounding box center [73, 222] width 94 height 48
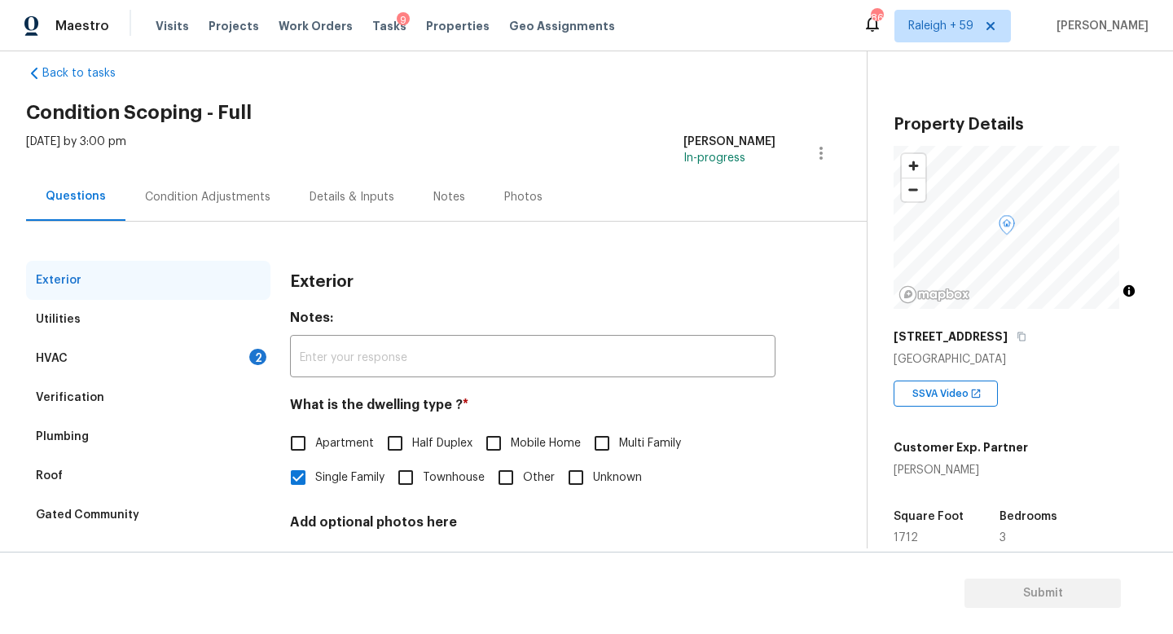
scroll to position [138, 0]
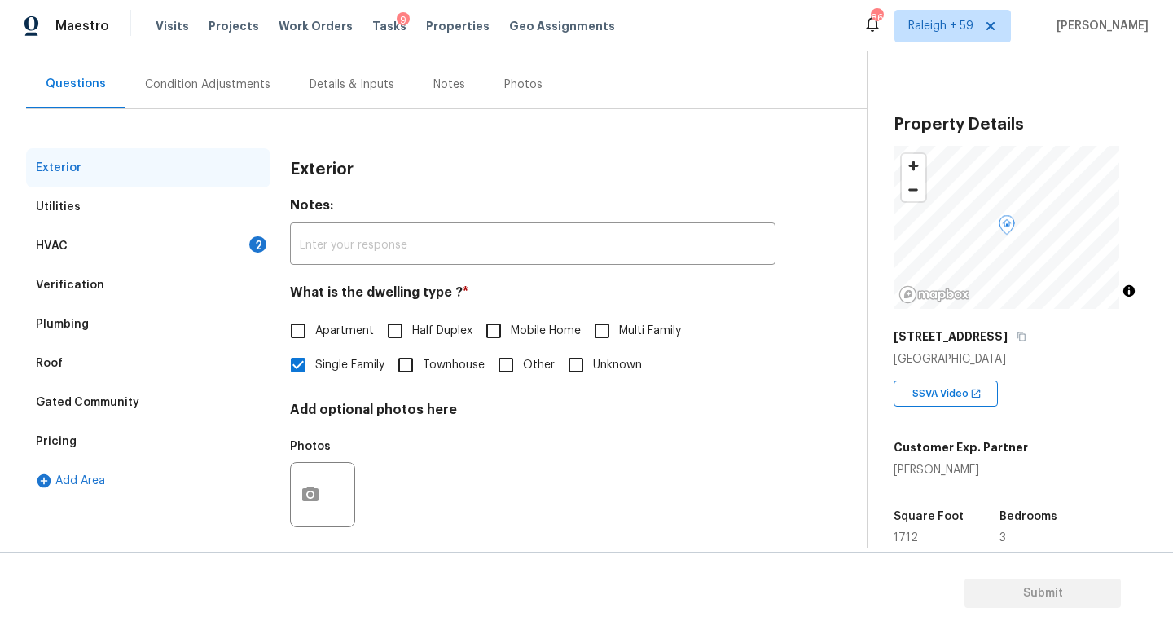
click at [220, 254] on div "HVAC 2" at bounding box center [148, 245] width 244 height 39
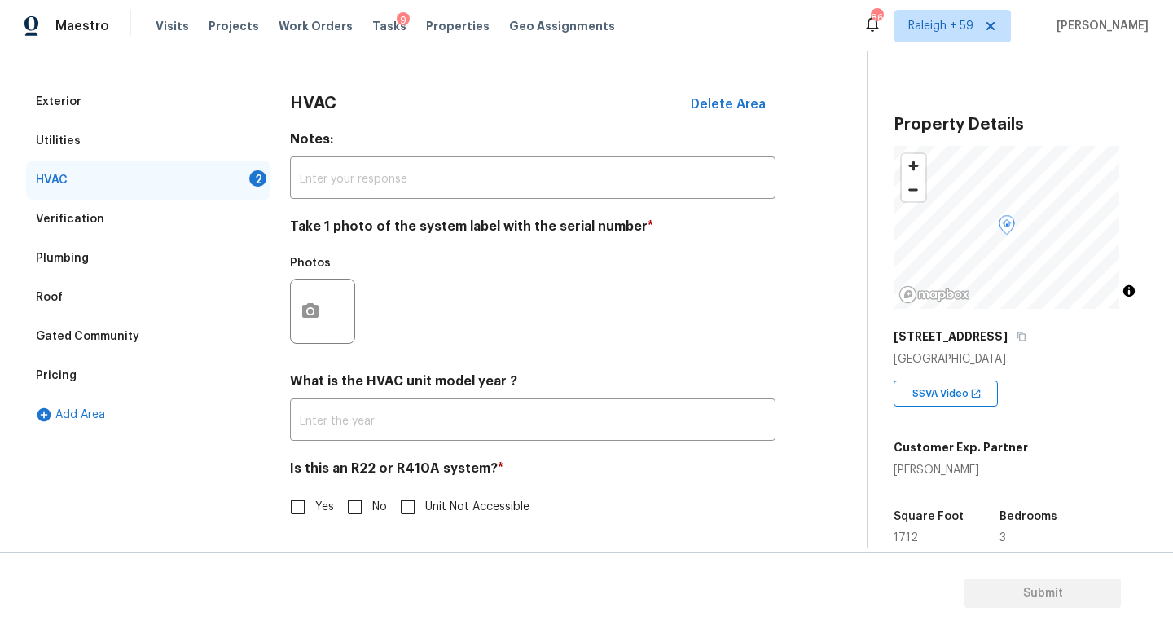
scroll to position [217, 0]
click at [198, 213] on div "Verification" at bounding box center [148, 219] width 244 height 39
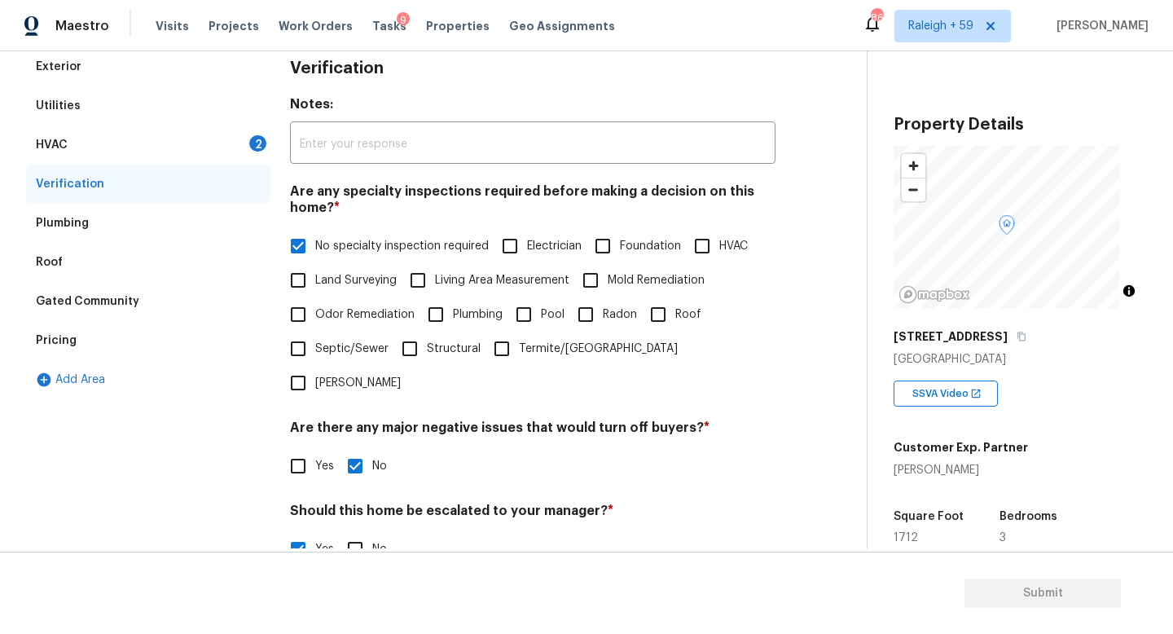
scroll to position [250, 0]
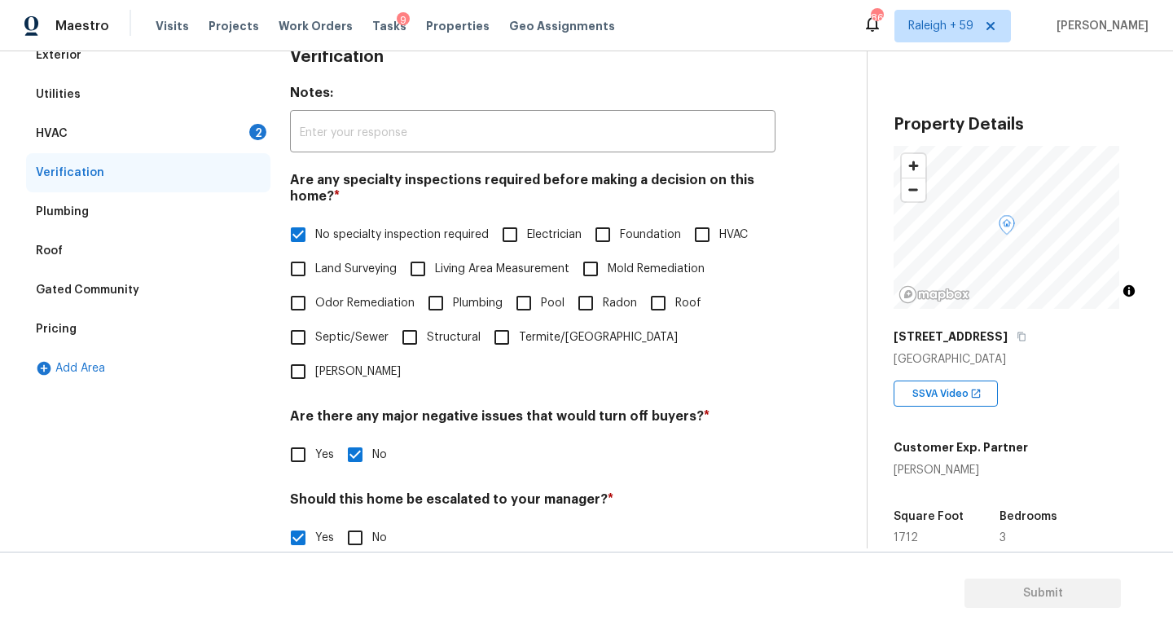
click at [719, 244] on span "HVAC" at bounding box center [733, 234] width 29 height 17
click at [685, 252] on input "HVAC" at bounding box center [702, 235] width 34 height 34
checkbox input "true"
click at [343, 232] on span "No specialty inspection required" at bounding box center [402, 236] width 174 height 17
click at [315, 232] on input "No specialty inspection required" at bounding box center [298, 236] width 34 height 34
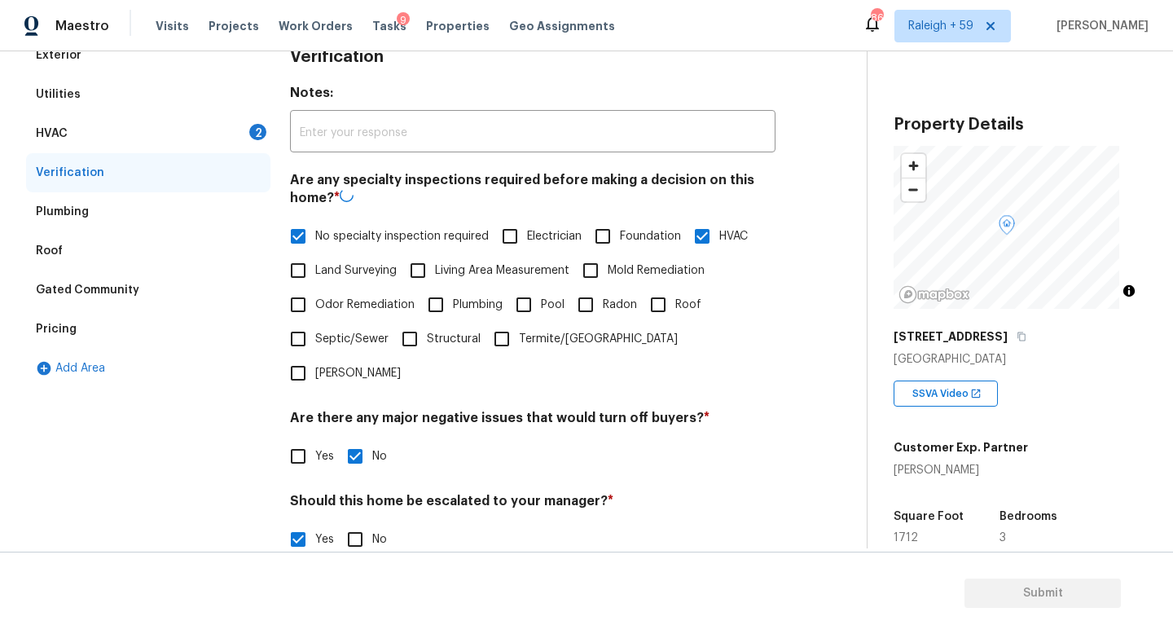
checkbox input "false"
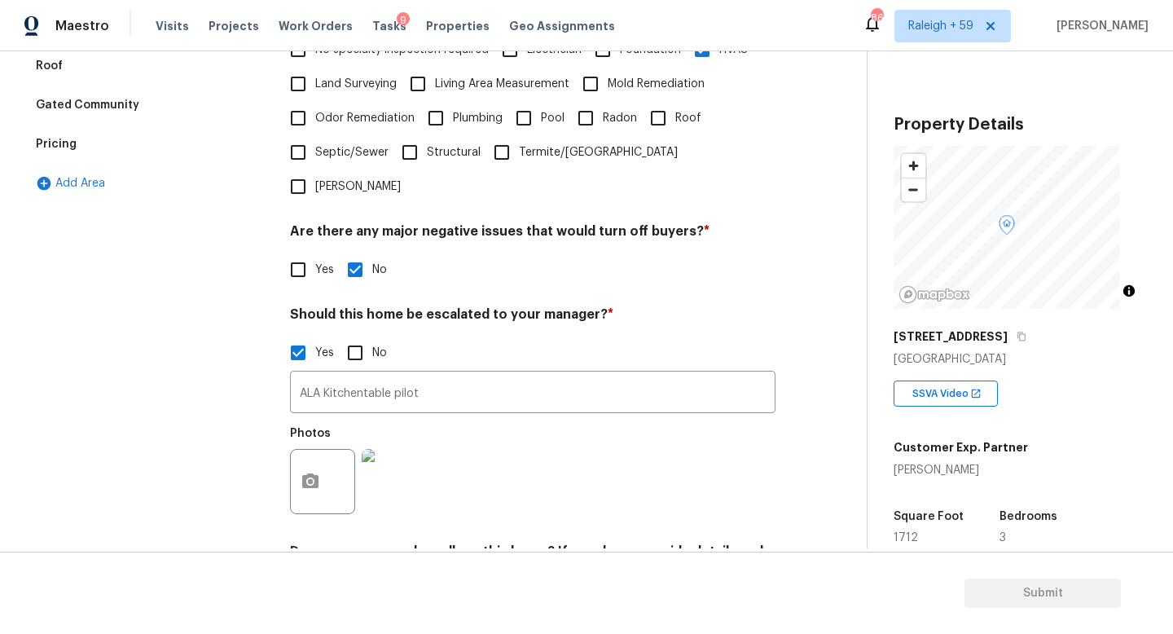
scroll to position [547, 0]
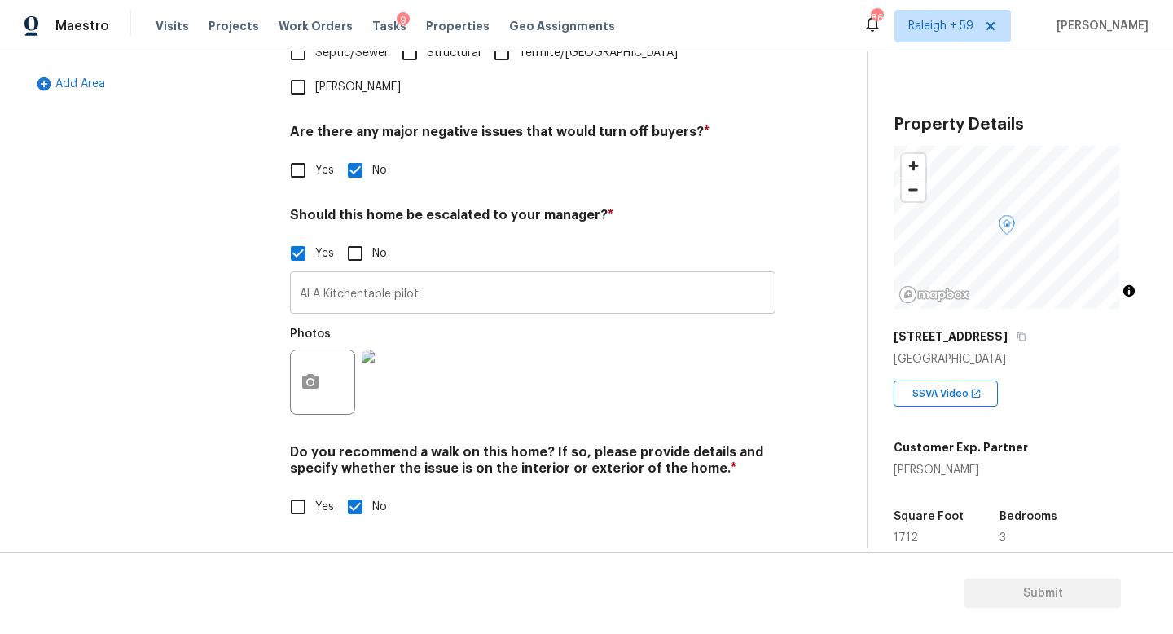
click at [464, 280] on input "ALA Kitchentable pilot" at bounding box center [533, 294] width 486 height 38
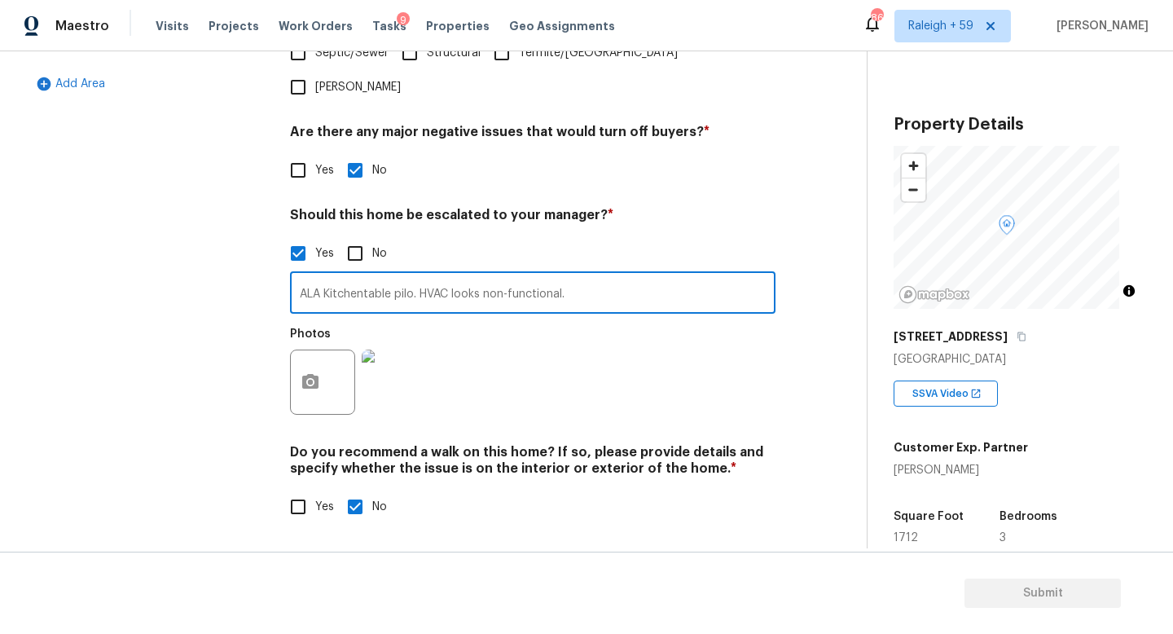
click at [414, 282] on input "ALA Kitchentable pilo. HVAC looks non-functional." at bounding box center [533, 294] width 486 height 38
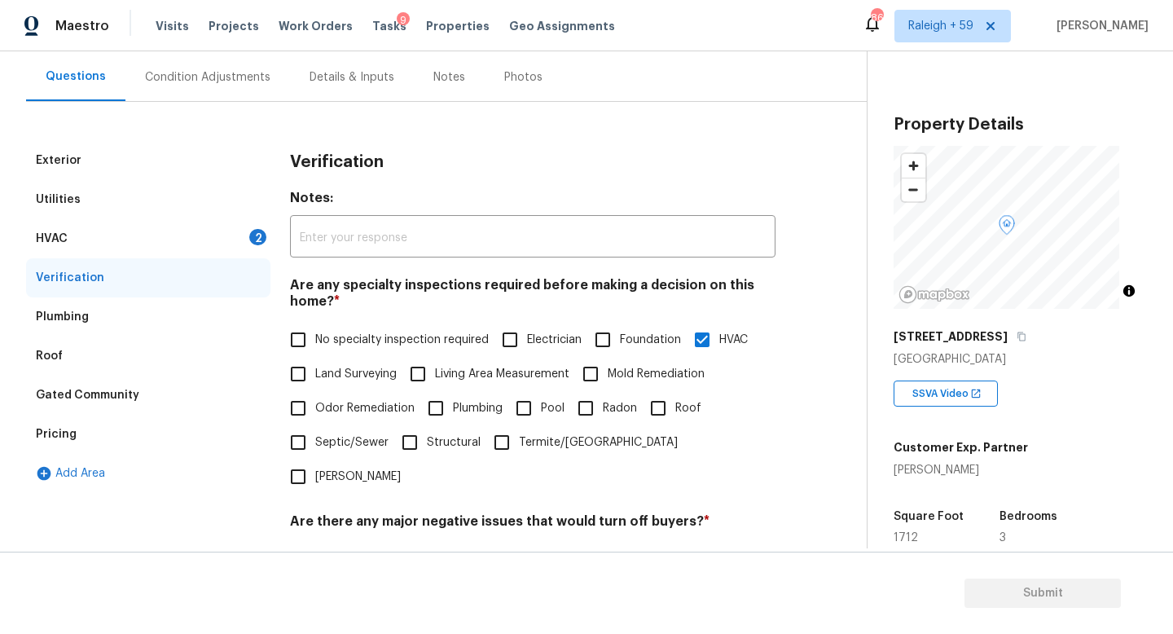
scroll to position [83, 0]
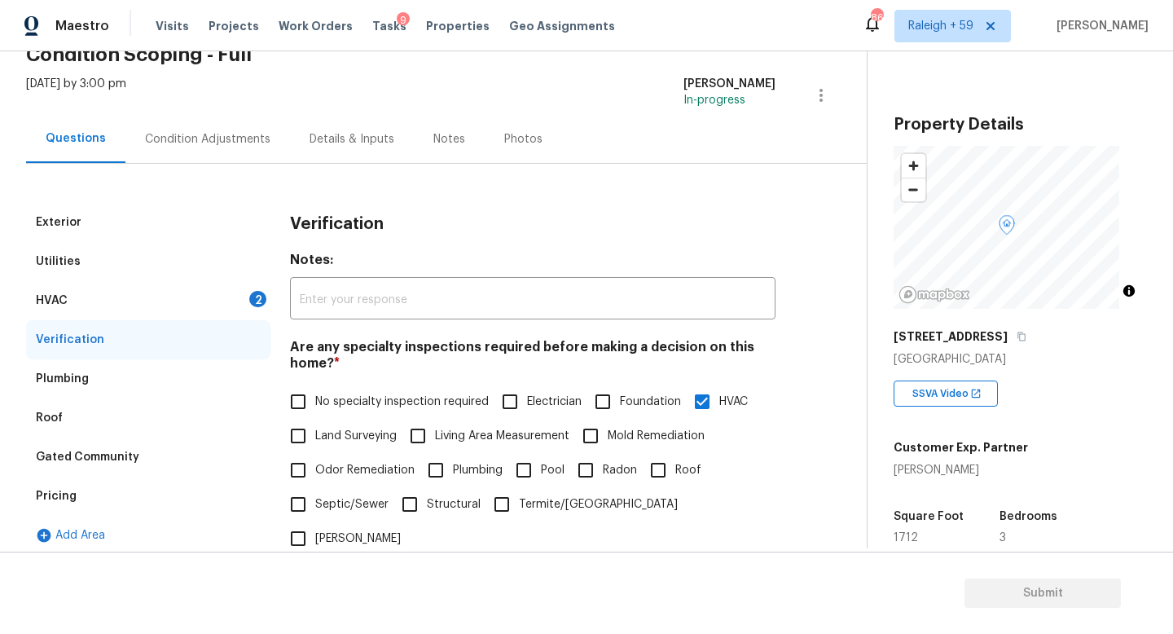
type input "ALA Kitchentable pilot. HVAC looks non-functional."
click at [228, 137] on div "Condition Adjustments" at bounding box center [207, 139] width 125 height 16
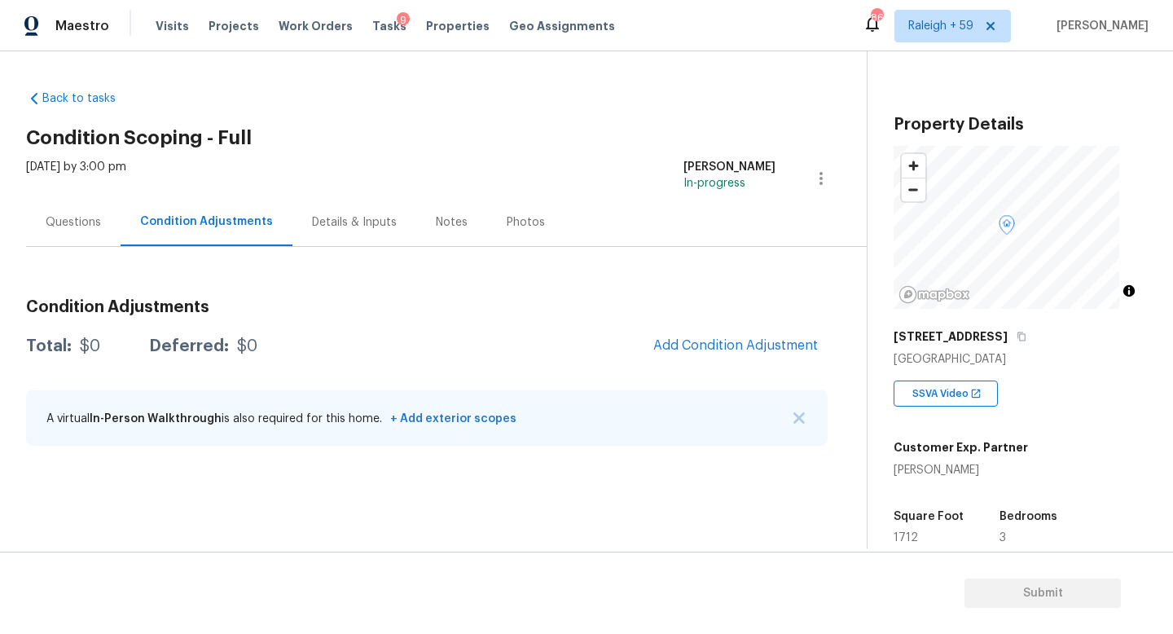
click at [101, 221] on div "Questions" at bounding box center [73, 222] width 94 height 48
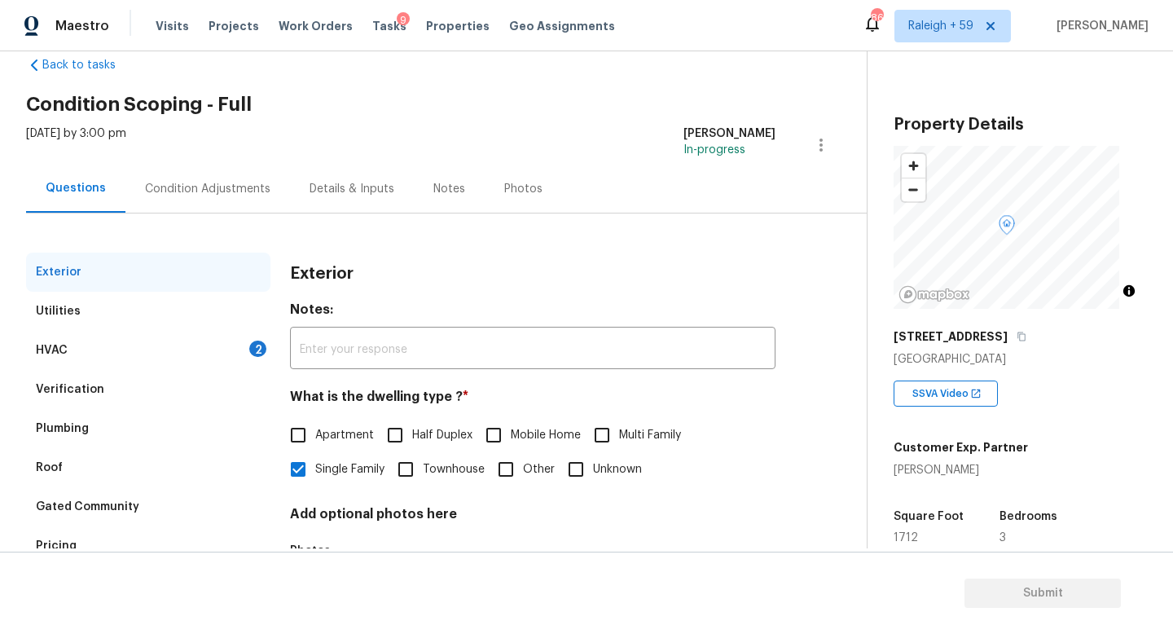
click at [222, 363] on div "HVAC 2" at bounding box center [148, 350] width 244 height 39
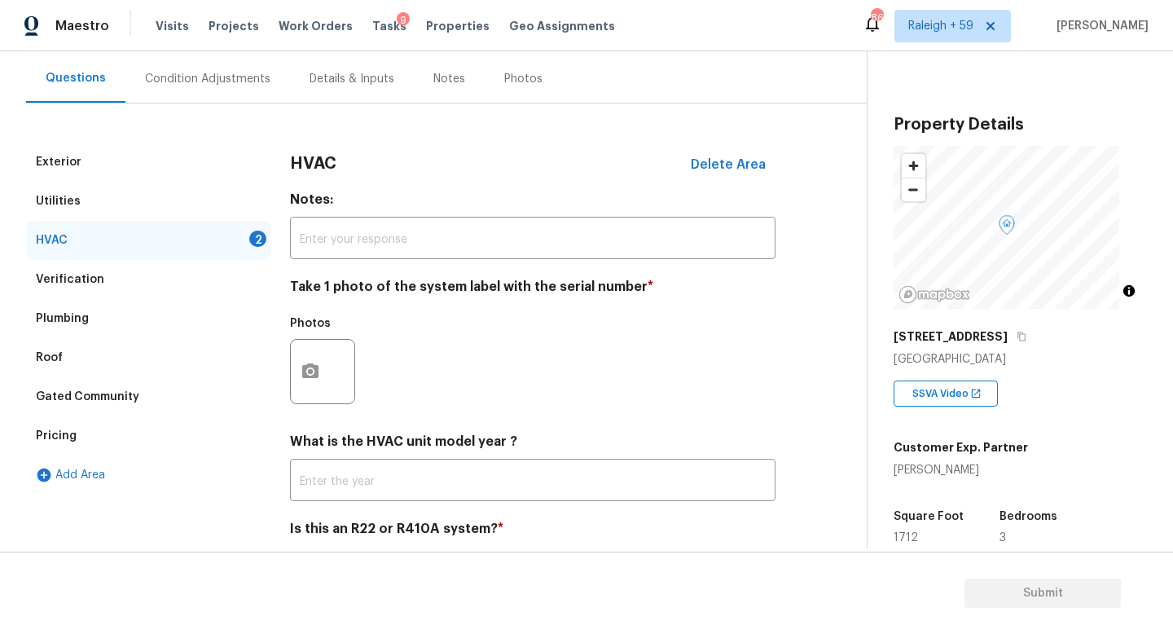
scroll to position [209, 0]
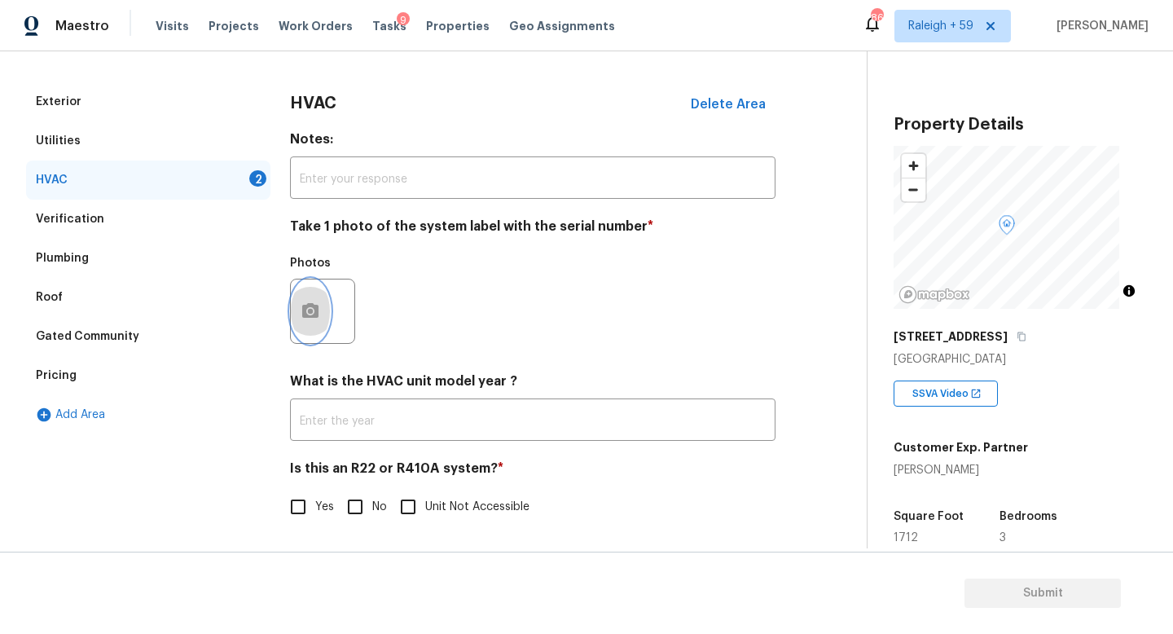
click at [307, 314] on icon "button" at bounding box center [311, 311] width 20 height 20
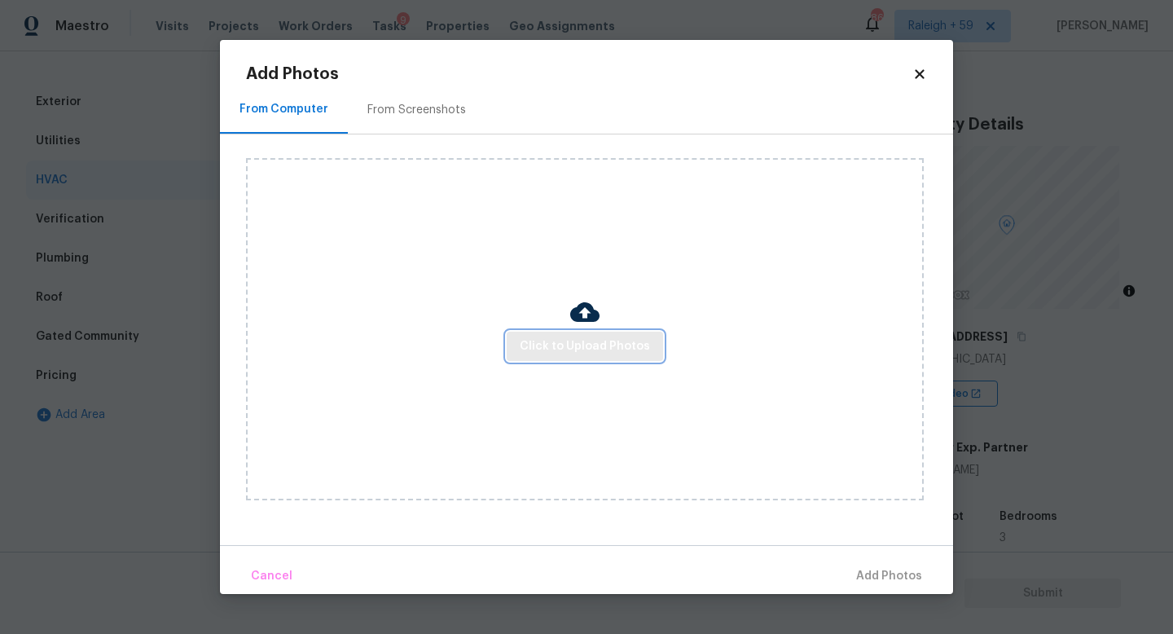
click at [617, 339] on span "Click to Upload Photos" at bounding box center [585, 346] width 130 height 20
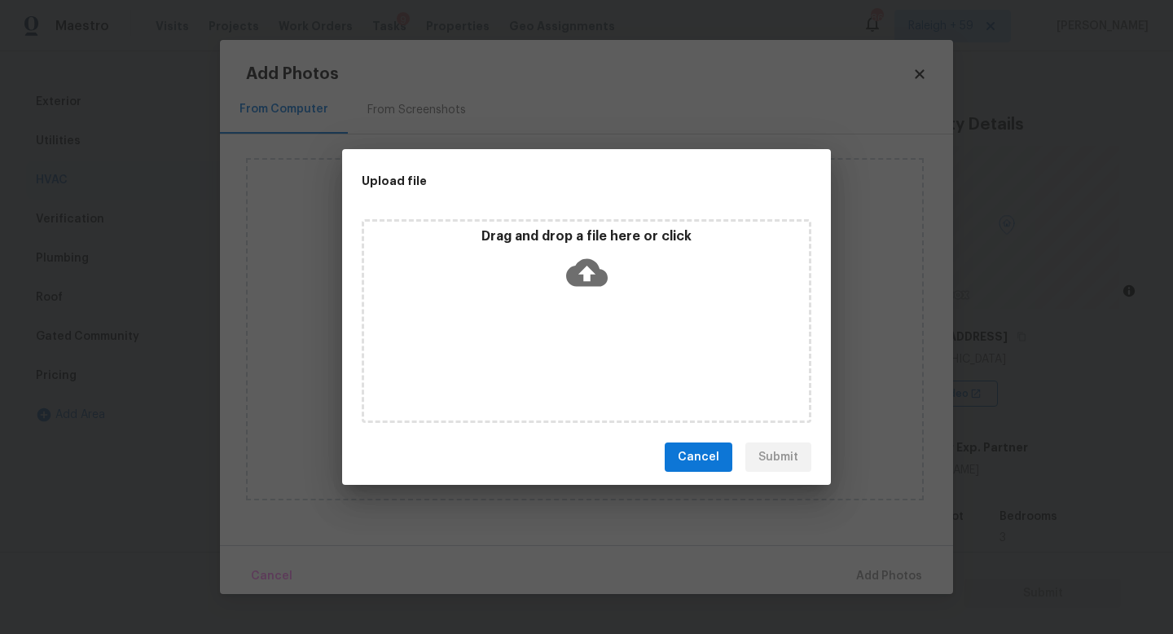
click at [617, 339] on div "Drag and drop a file here or click" at bounding box center [587, 321] width 450 height 204
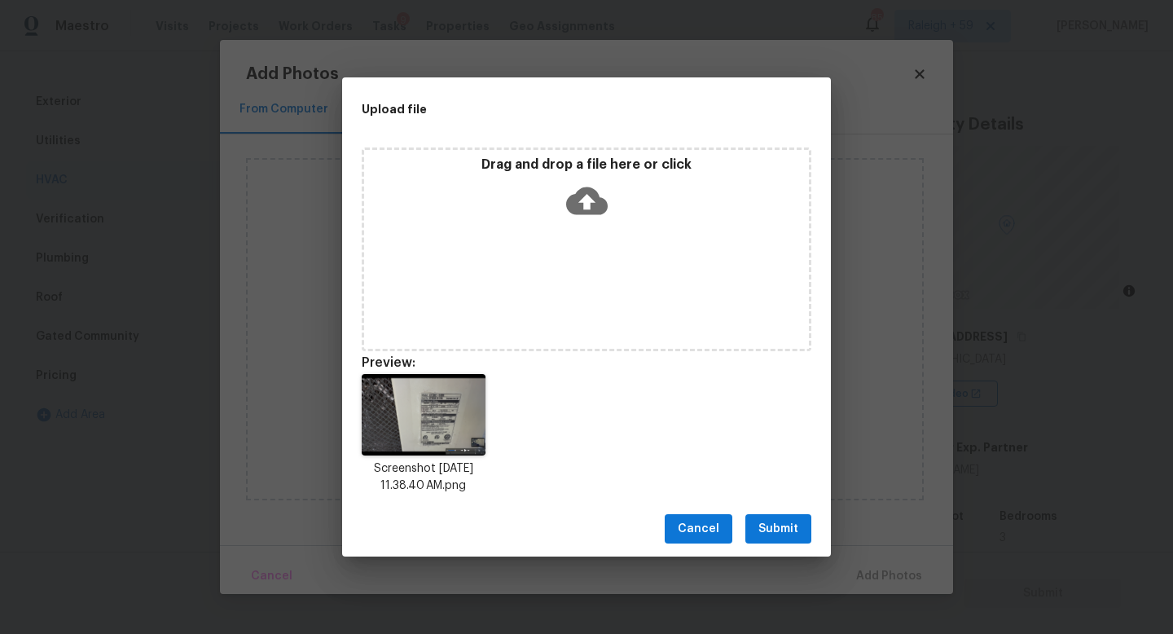
click at [786, 535] on span "Submit" at bounding box center [778, 529] width 40 height 20
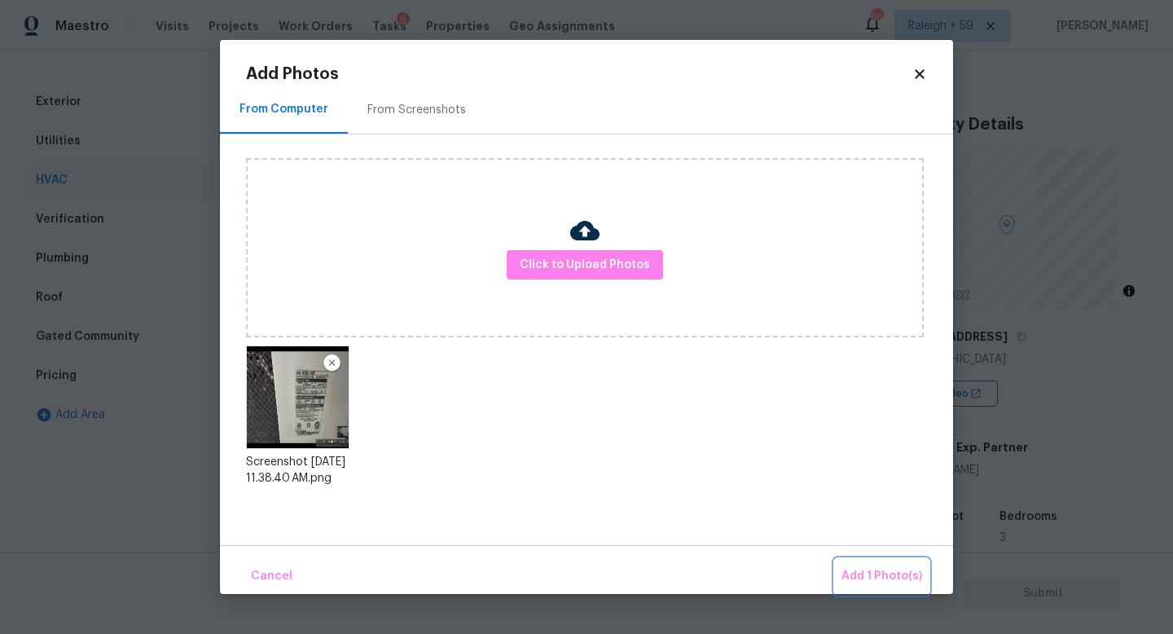
click at [907, 578] on span "Add 1 Photo(s)" at bounding box center [882, 576] width 81 height 20
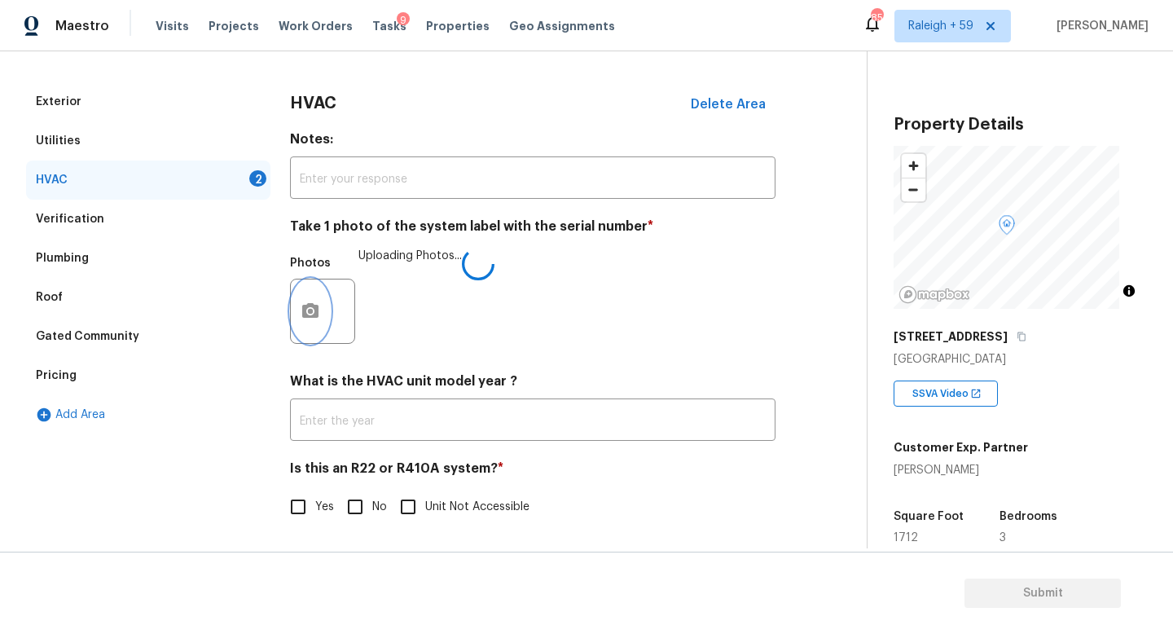
scroll to position [217, 0]
click at [356, 503] on input "No" at bounding box center [355, 507] width 34 height 34
checkbox input "true"
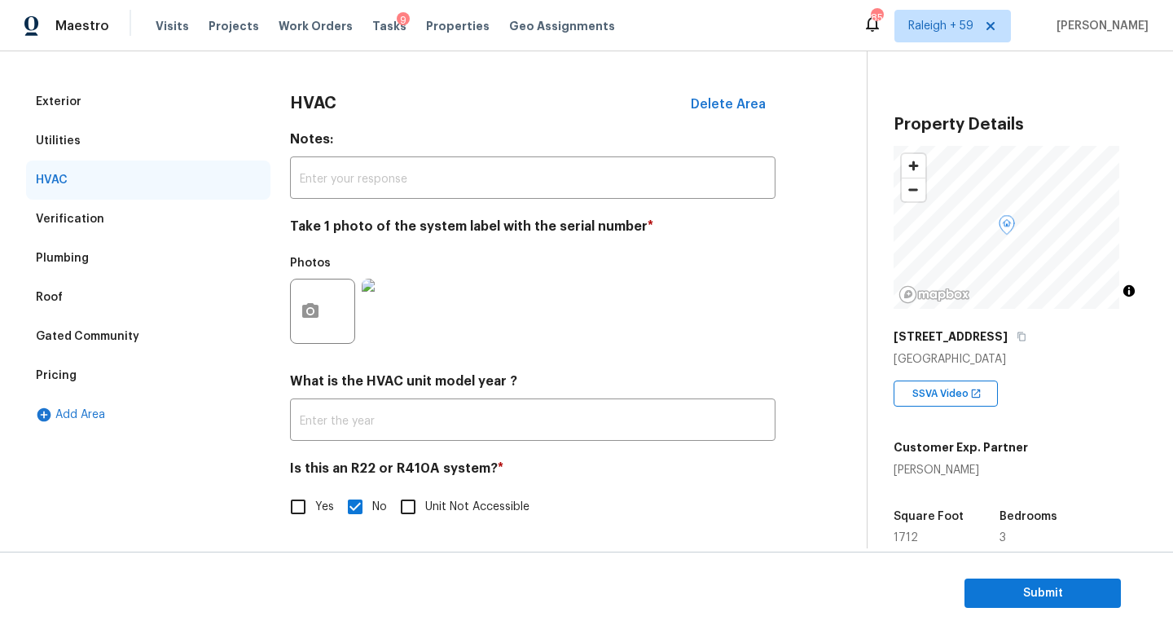
click at [222, 367] on div "Pricing" at bounding box center [148, 375] width 244 height 39
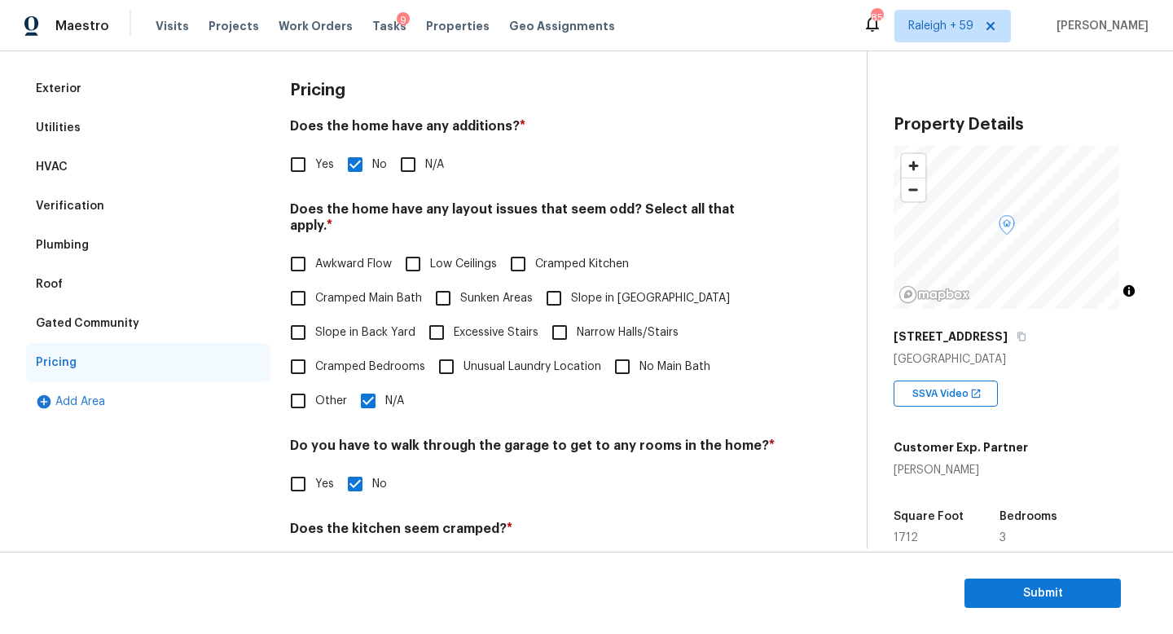
scroll to position [237, 0]
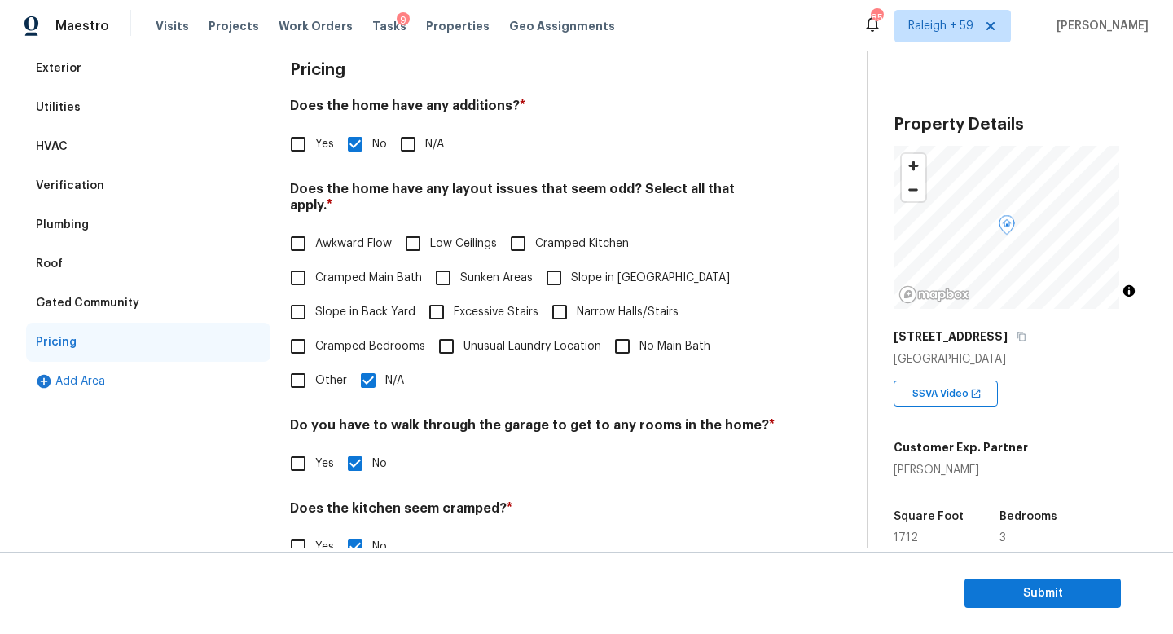
click at [583, 266] on label "Slope in [GEOGRAPHIC_DATA]" at bounding box center [633, 278] width 193 height 34
click at [571, 266] on input "Slope in [GEOGRAPHIC_DATA]" at bounding box center [554, 278] width 34 height 34
checkbox input "true"
click at [346, 305] on span "Slope in Back Yard" at bounding box center [365, 312] width 100 height 17
click at [315, 305] on input "Slope in Back Yard" at bounding box center [298, 312] width 34 height 34
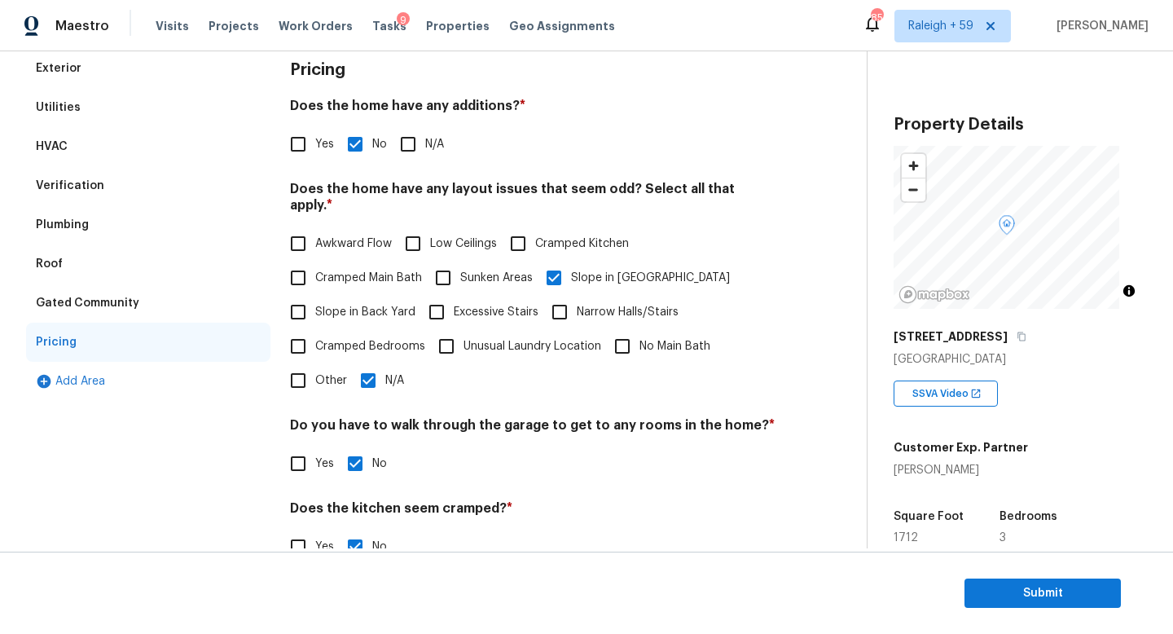
checkbox input "true"
click at [379, 380] on input "N/A" at bounding box center [368, 380] width 34 height 34
checkbox input "false"
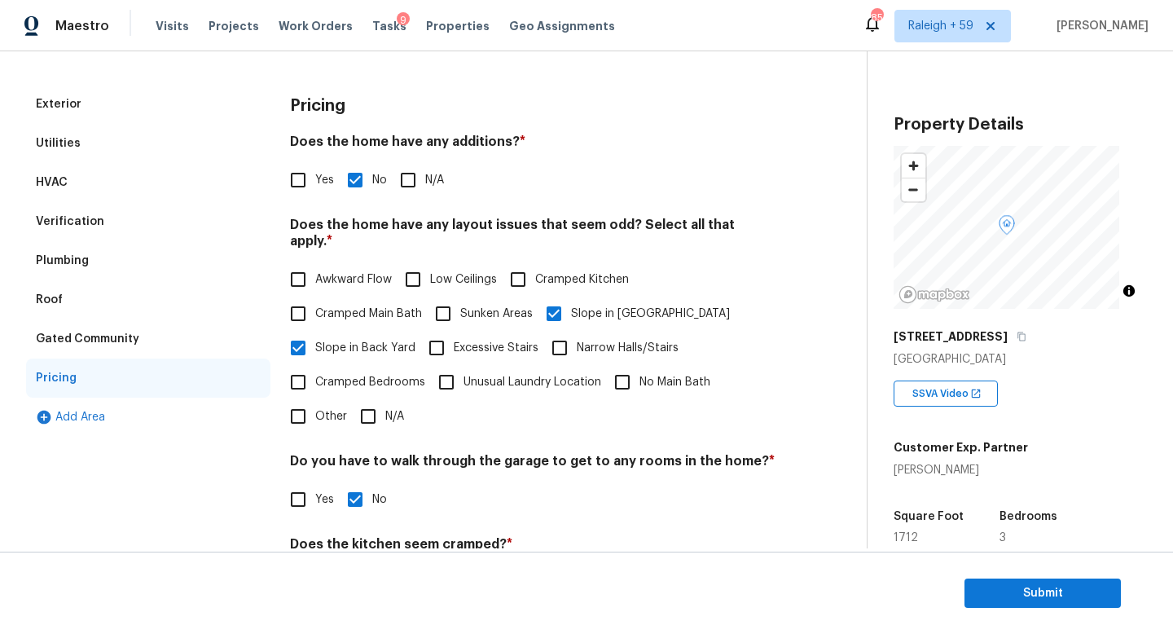
scroll to position [118, 0]
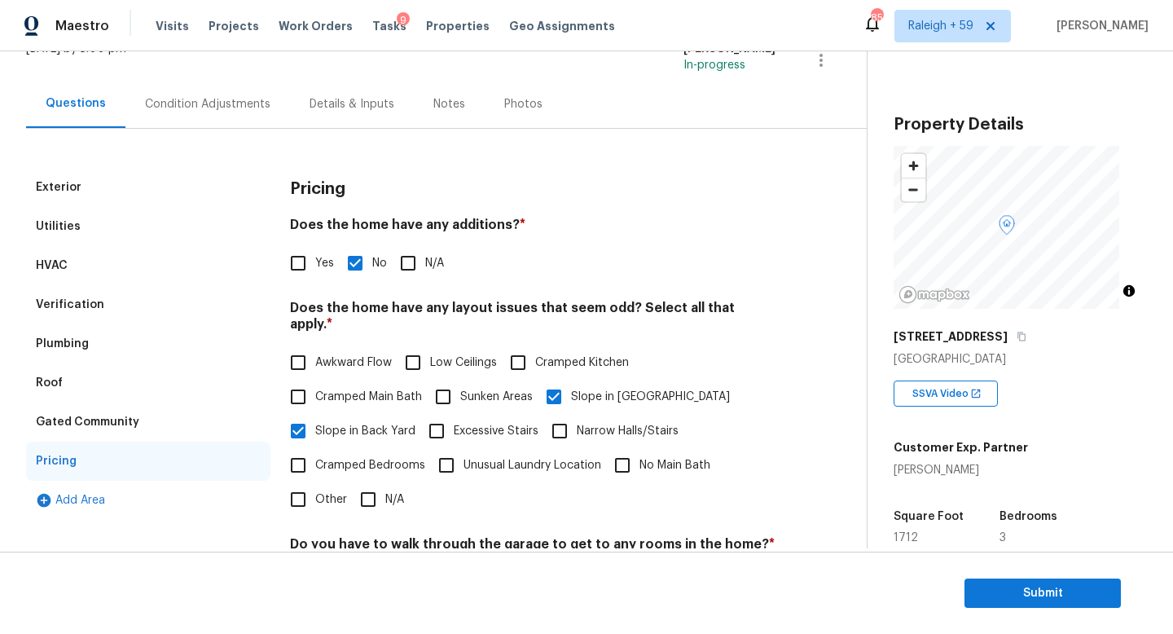
click at [90, 502] on div "Add Area" at bounding box center [148, 500] width 244 height 39
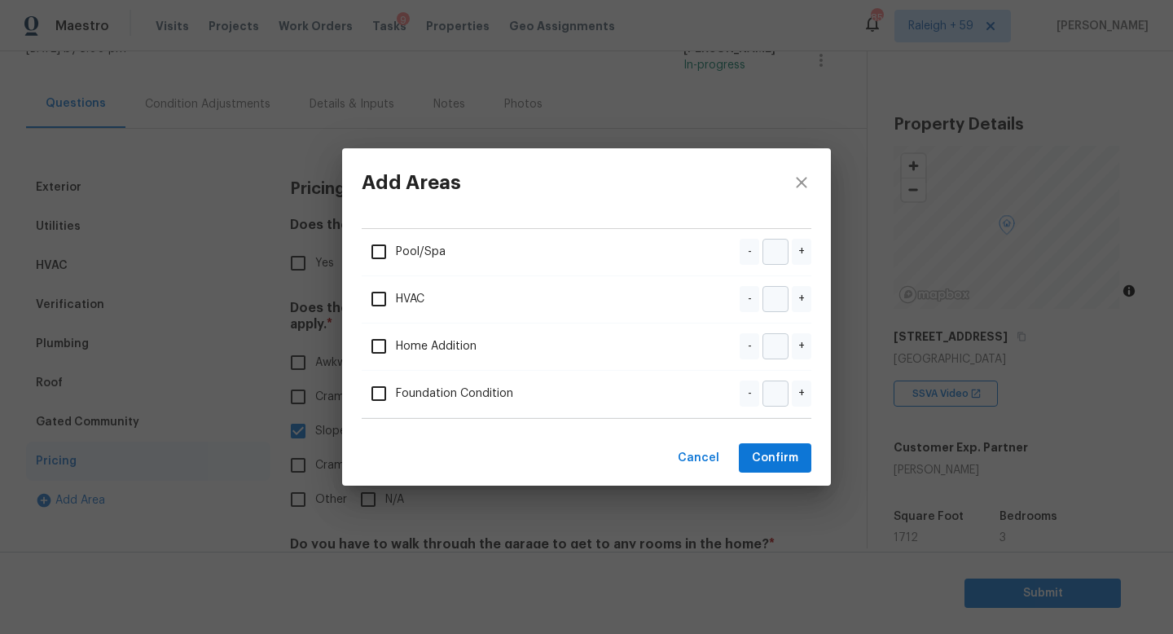
click at [401, 269] on div "Pool/Spa - +" at bounding box center [587, 252] width 450 height 47
click at [404, 248] on span "Pool/Spa" at bounding box center [404, 252] width 84 height 34
click at [384, 255] on input "checkbox" at bounding box center [379, 252] width 34 height 34
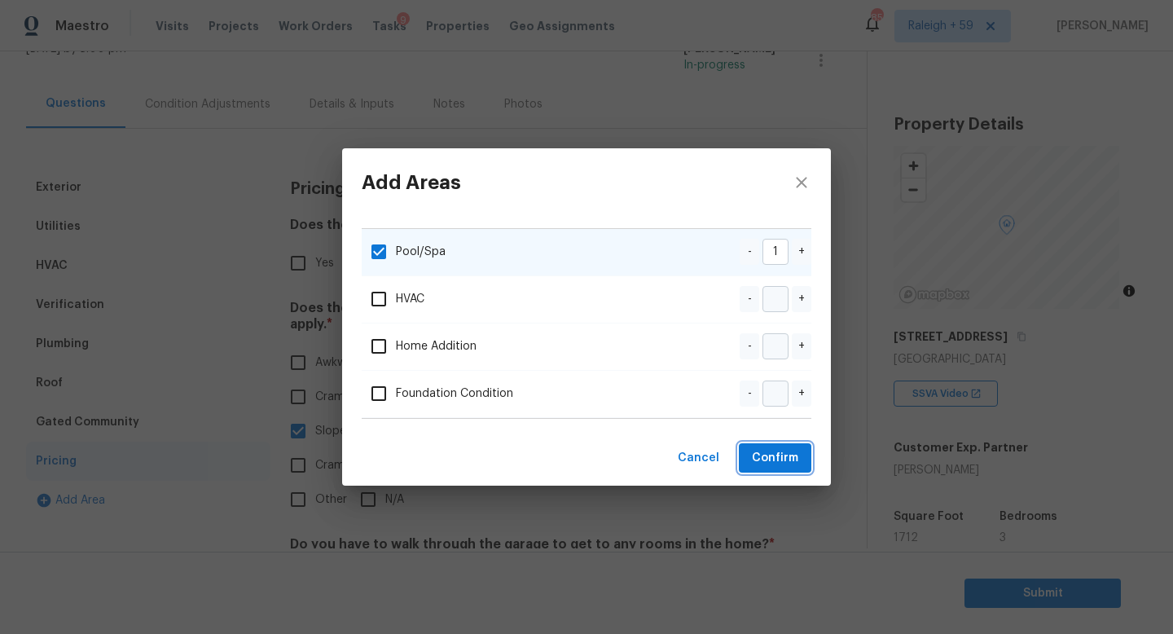
click at [776, 466] on span "Confirm" at bounding box center [775, 458] width 46 height 20
checkbox input "false"
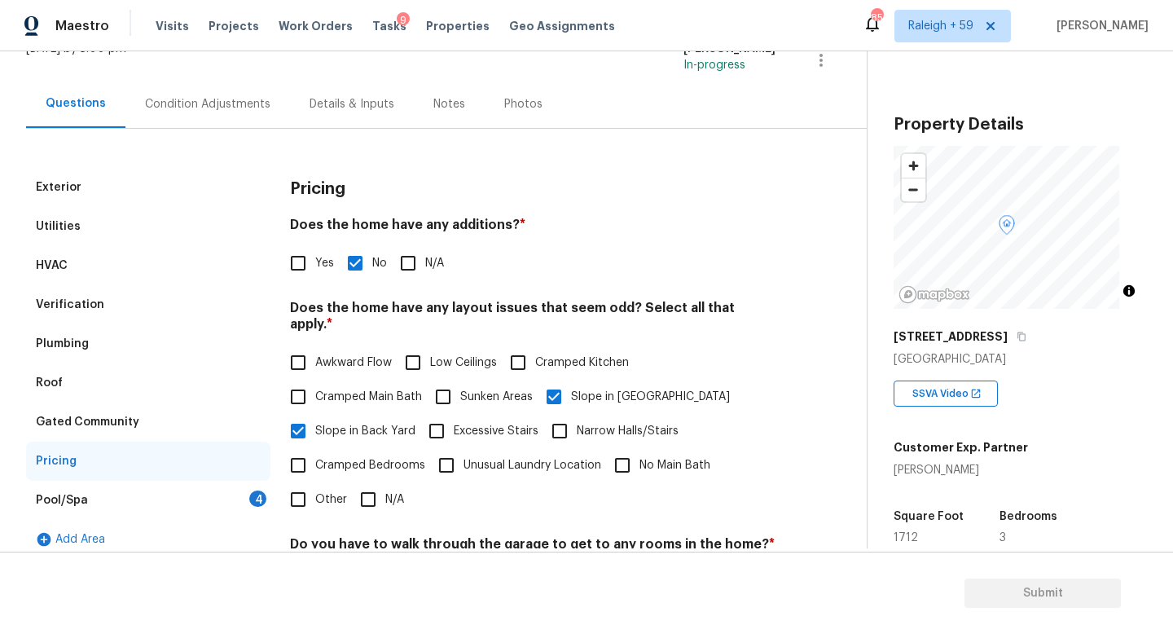
click at [167, 508] on div "Pool/Spa 4" at bounding box center [148, 500] width 244 height 39
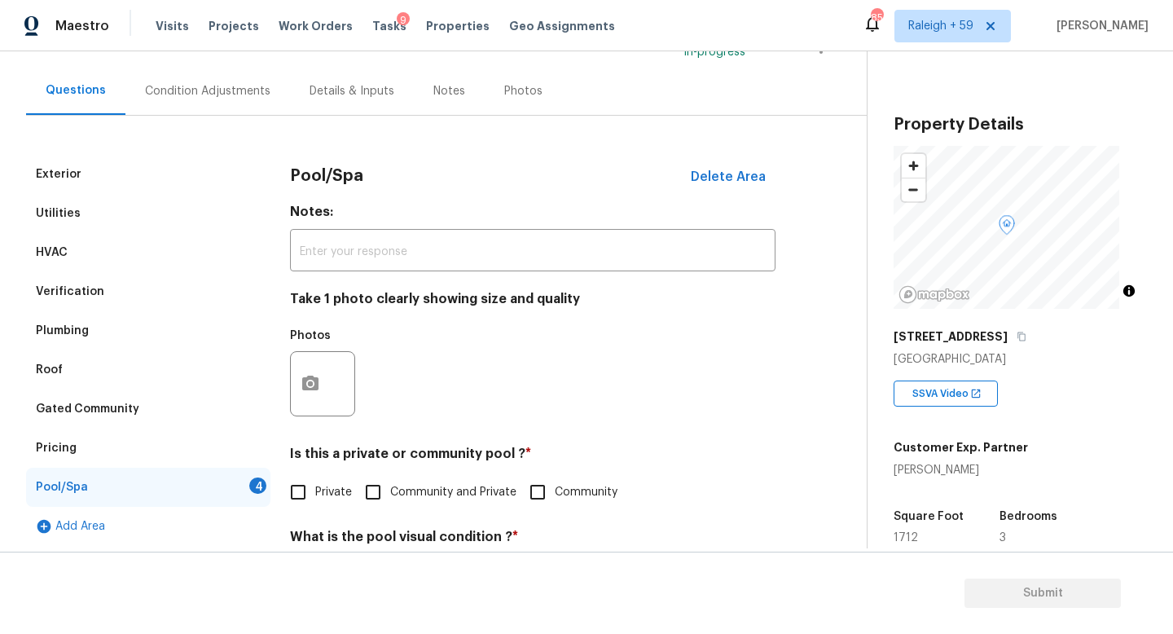
scroll to position [148, 0]
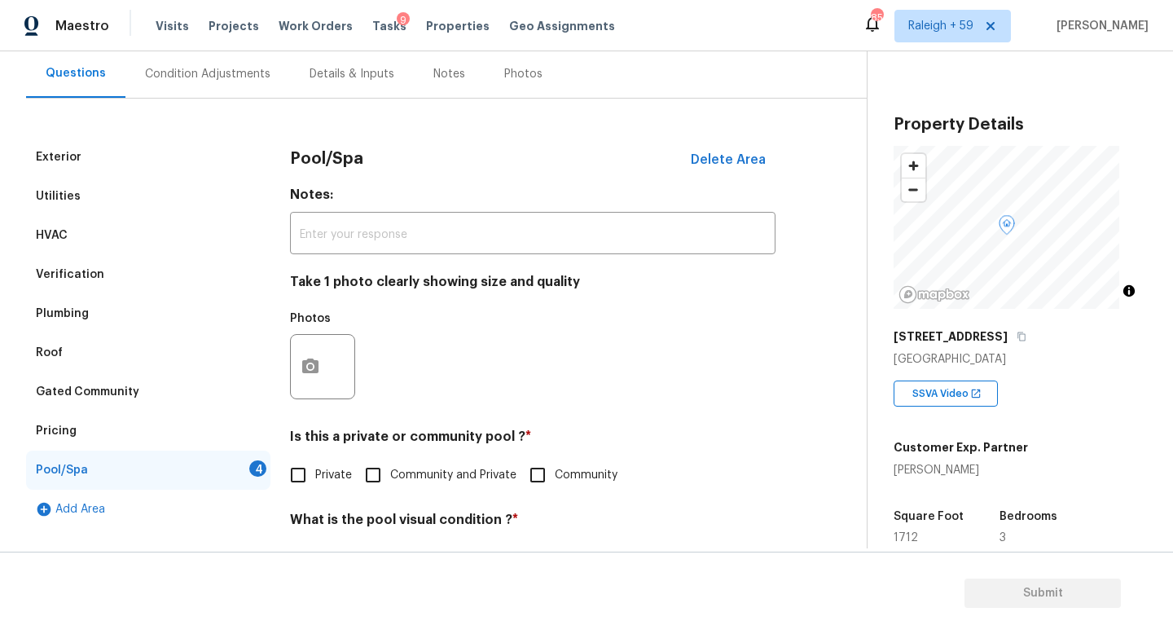
click at [336, 379] on div at bounding box center [322, 366] width 65 height 65
click at [318, 372] on icon "button" at bounding box center [310, 365] width 16 height 15
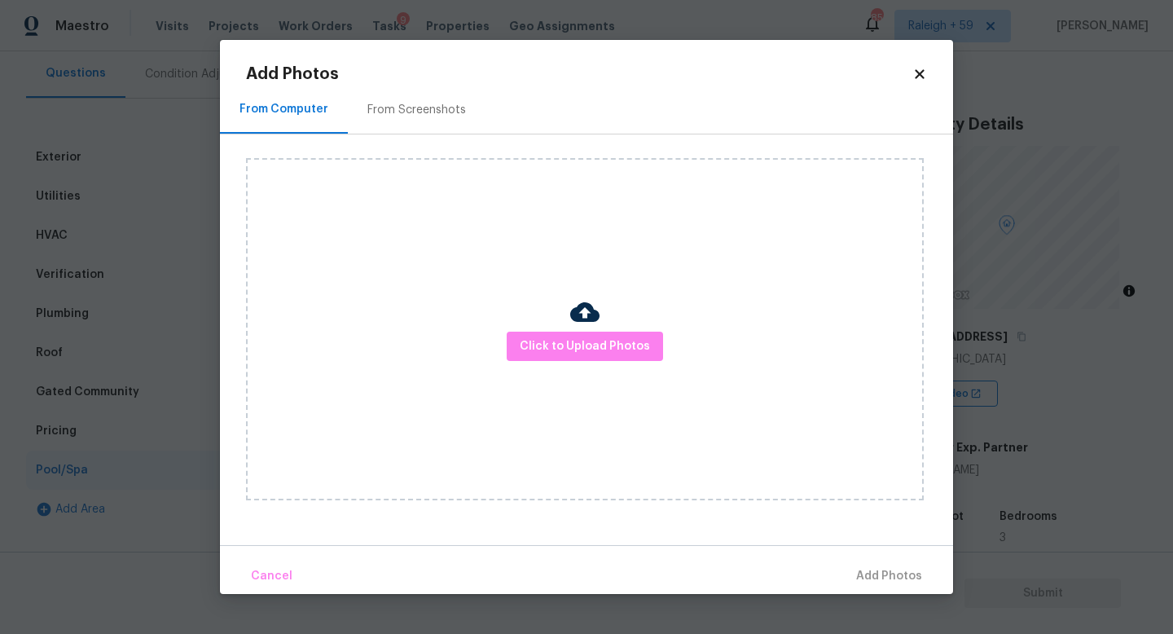
click at [628, 367] on div "Click to Upload Photos" at bounding box center [585, 329] width 678 height 342
click at [628, 358] on button "Click to Upload Photos" at bounding box center [585, 347] width 156 height 30
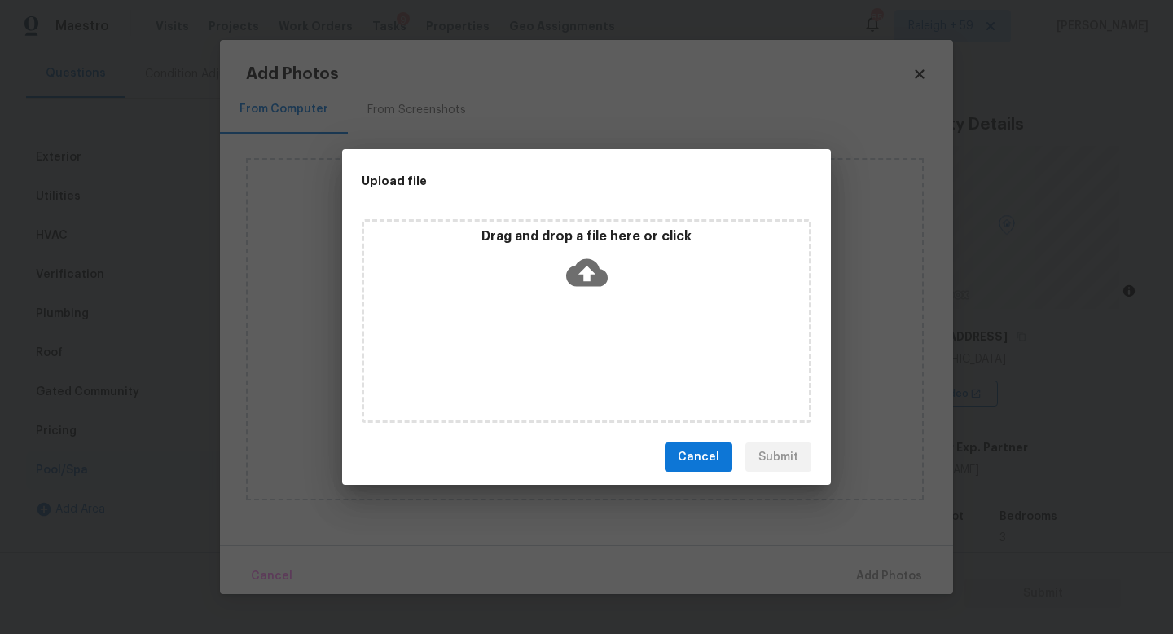
click at [628, 358] on div "Drag and drop a file here or click" at bounding box center [587, 321] width 450 height 204
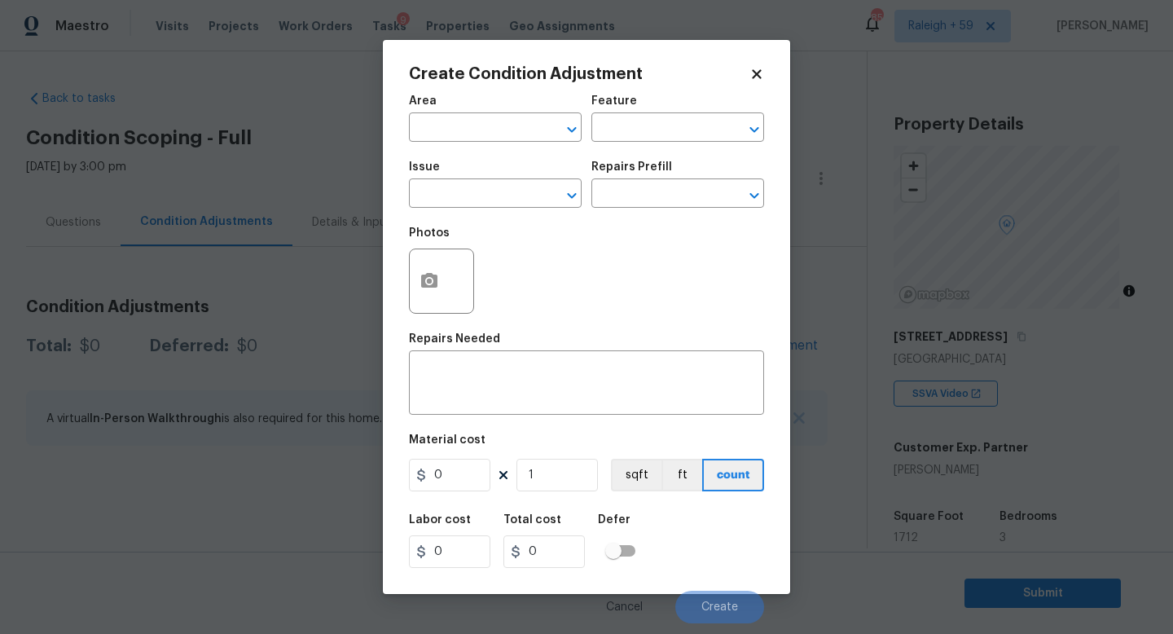
click at [407, 282] on div "Create Condition Adjustment Area ​ Feature ​ Issue ​ Repairs Prefill ​ Photos R…" at bounding box center [586, 317] width 407 height 554
click at [380, 267] on body "Maestro Visits Projects Work Orders Tasks 9 Properties Geo Assignments 858 [GEO…" at bounding box center [586, 317] width 1173 height 634
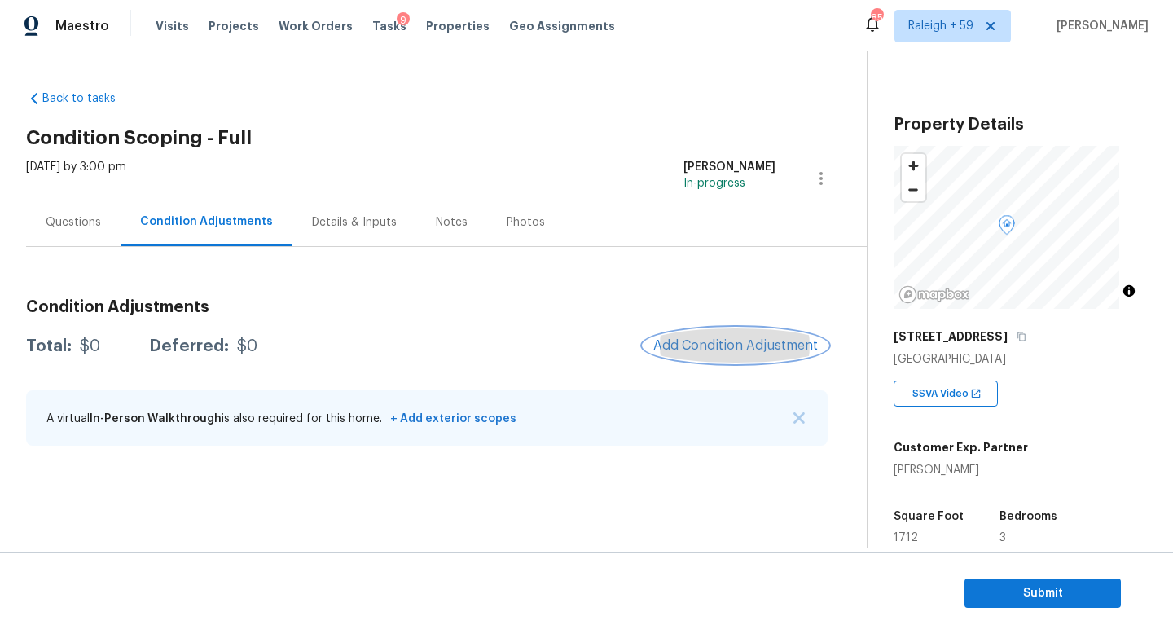
click at [736, 336] on button "Add Condition Adjustment" at bounding box center [736, 345] width 184 height 34
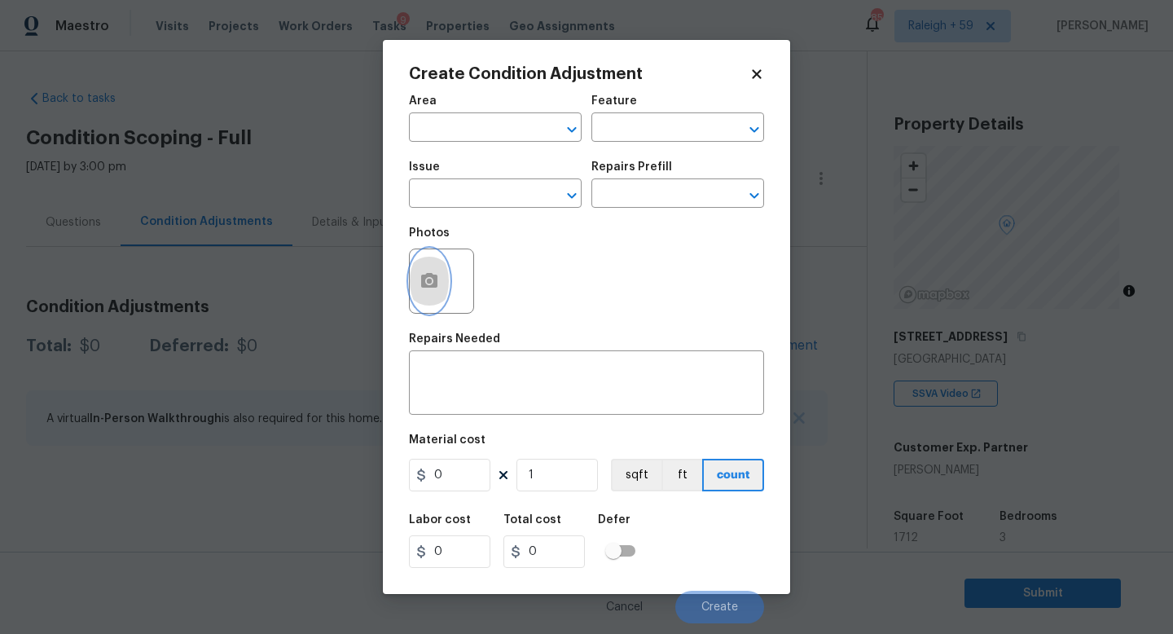
click at [442, 269] on button "button" at bounding box center [429, 281] width 39 height 64
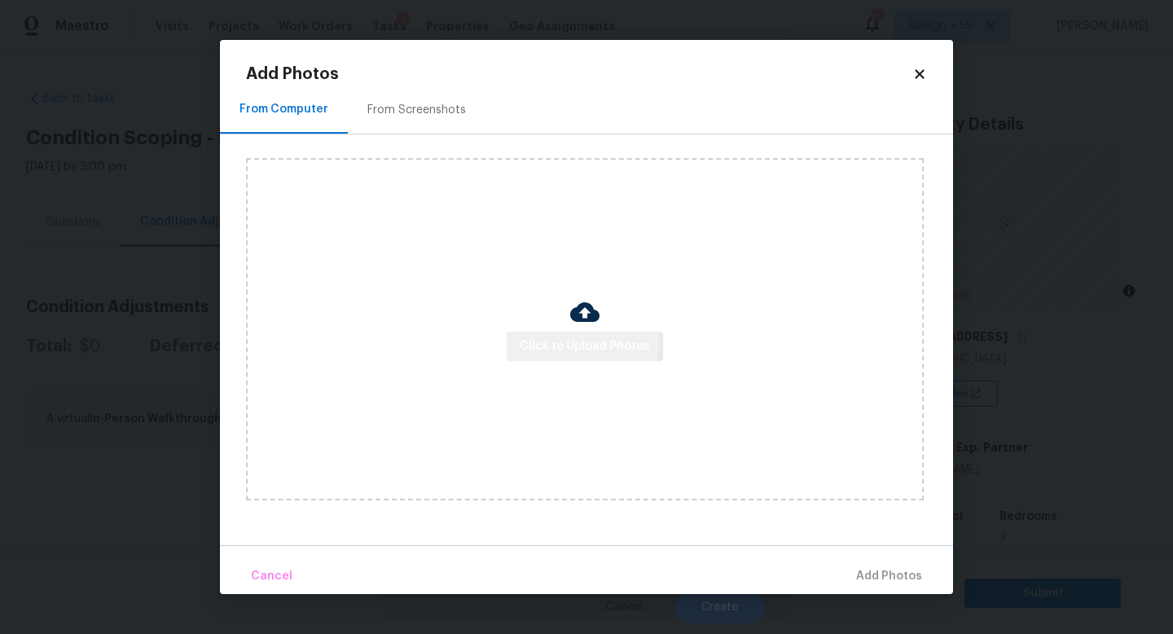
click at [582, 345] on span "Click to Upload Photos" at bounding box center [585, 346] width 130 height 20
